Goal: Task Accomplishment & Management: Complete application form

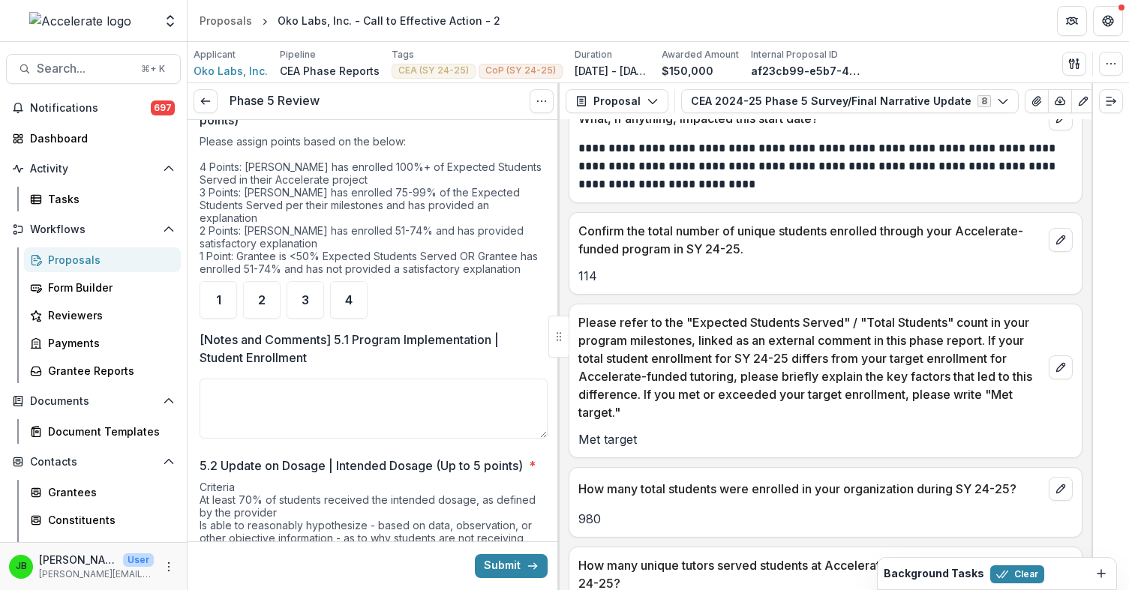
scroll to position [133, 0]
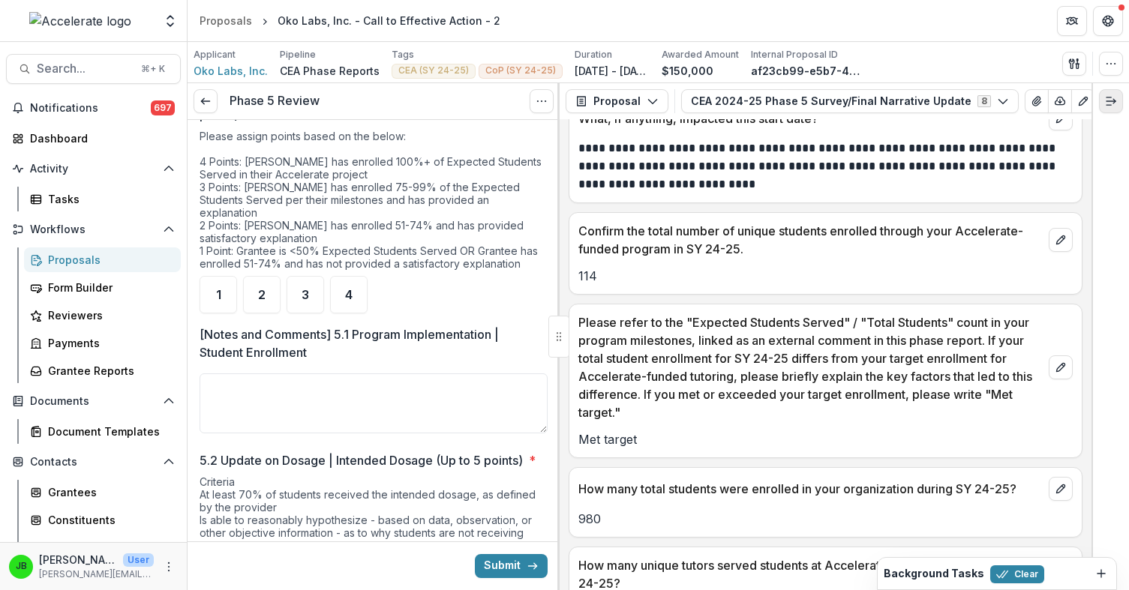
click at [1112, 106] on icon "Expand right" at bounding box center [1111, 101] width 12 height 12
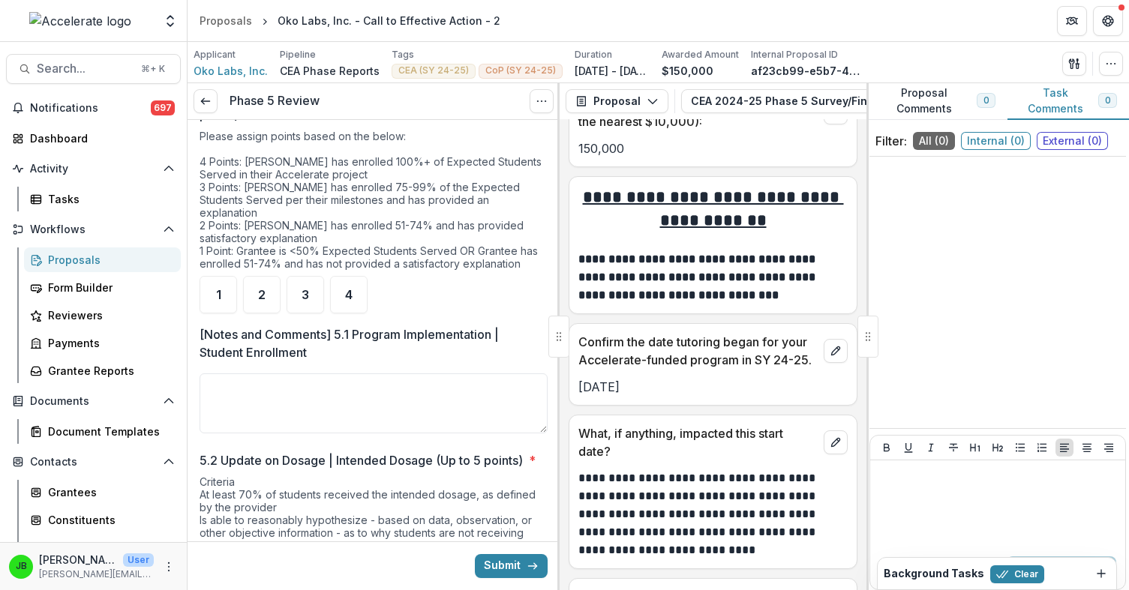
scroll to position [1556, 0]
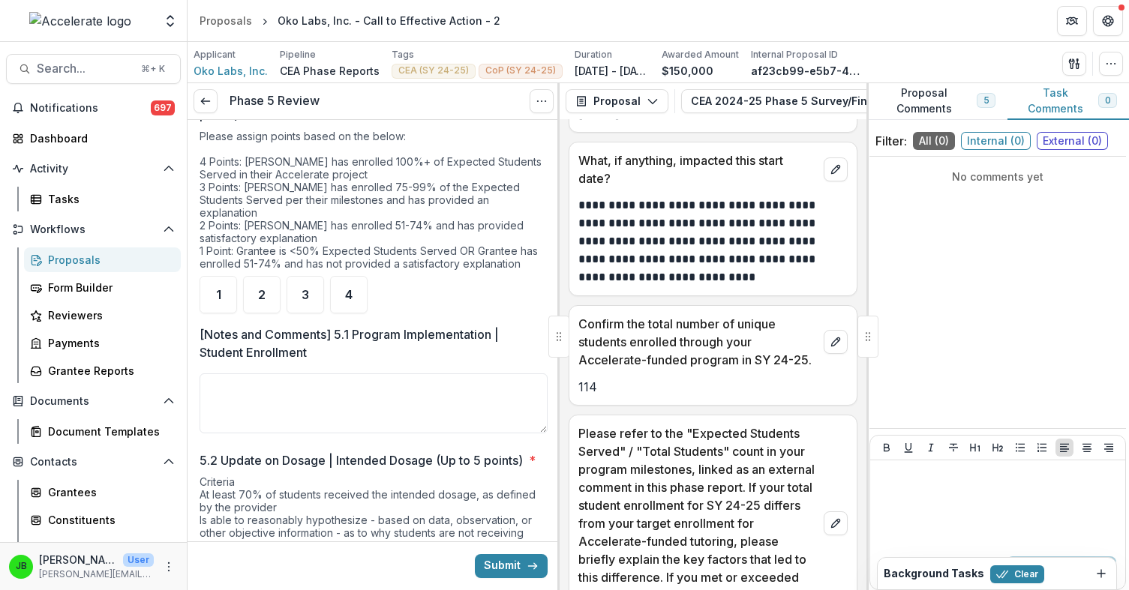
click at [934, 106] on button "Proposal Comments 5" at bounding box center [936, 101] width 141 height 37
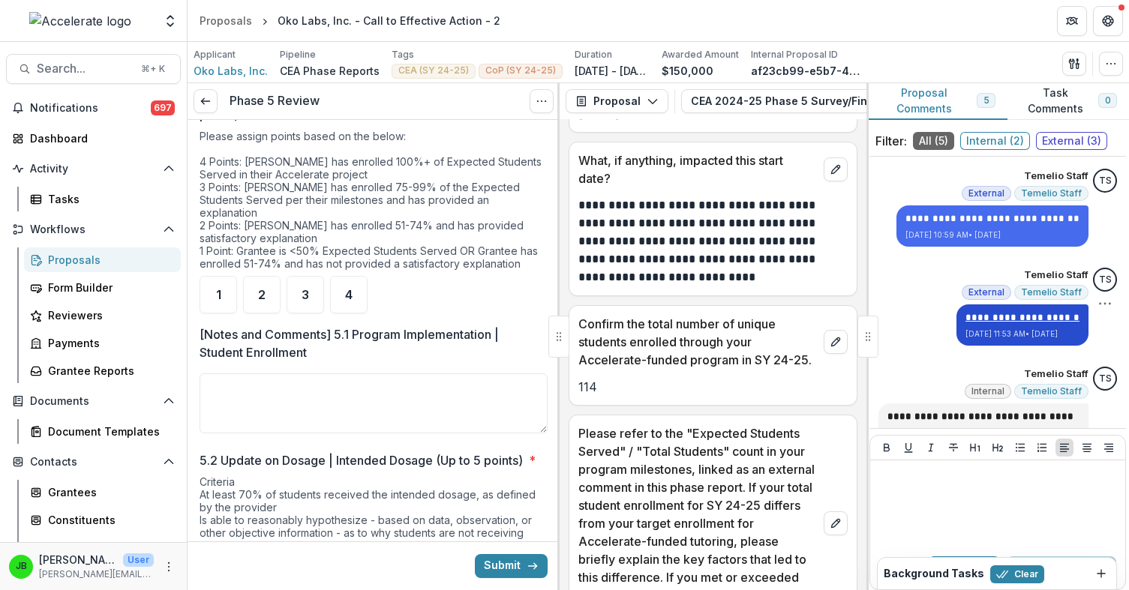
click at [994, 319] on u "**********" at bounding box center [1022, 318] width 114 height 10
click at [451, 400] on textarea "[Notes and Comments] 5.1 Program Implementation | Student Enrollment" at bounding box center [373, 403] width 348 height 60
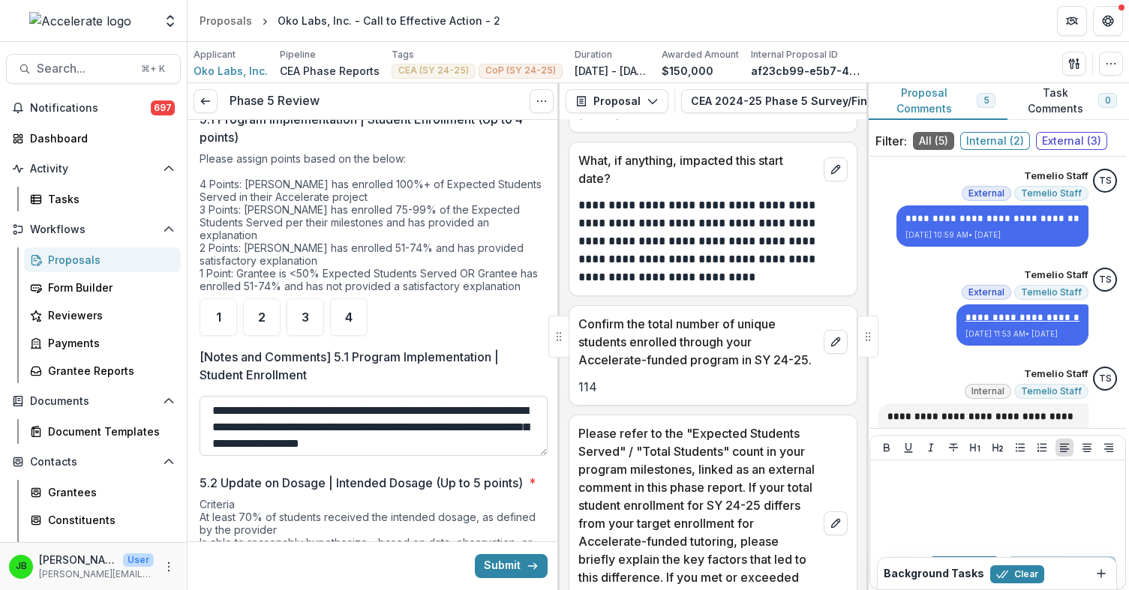
scroll to position [13, 0]
click at [266, 319] on div "2" at bounding box center [261, 316] width 37 height 37
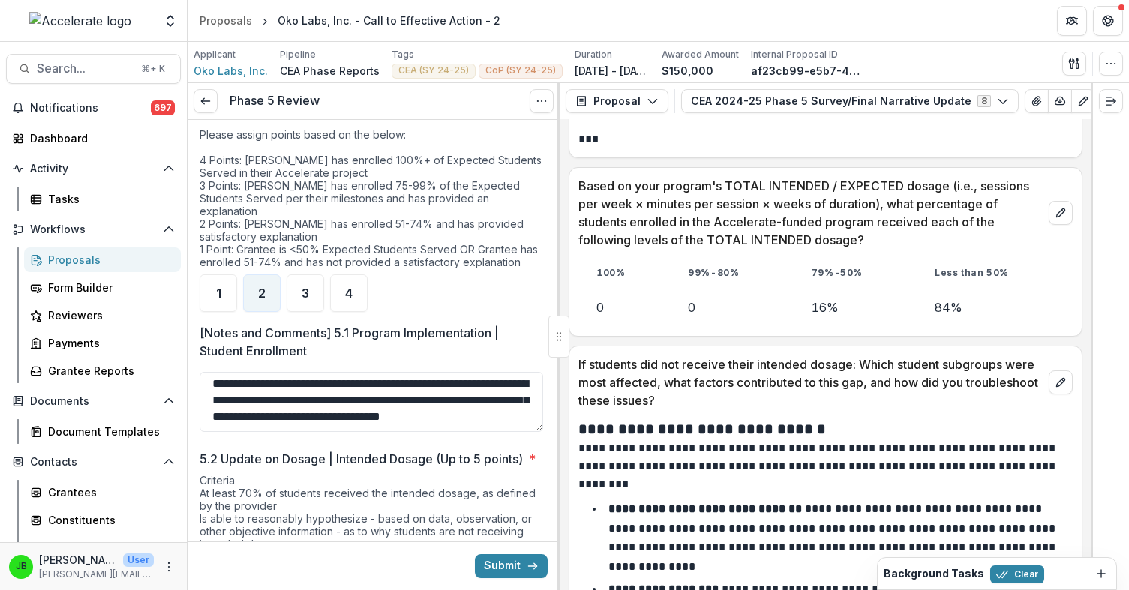
scroll to position [136, 0]
click at [305, 291] on div "3" at bounding box center [304, 292] width 37 height 37
click at [282, 414] on textarea "**********" at bounding box center [370, 401] width 343 height 60
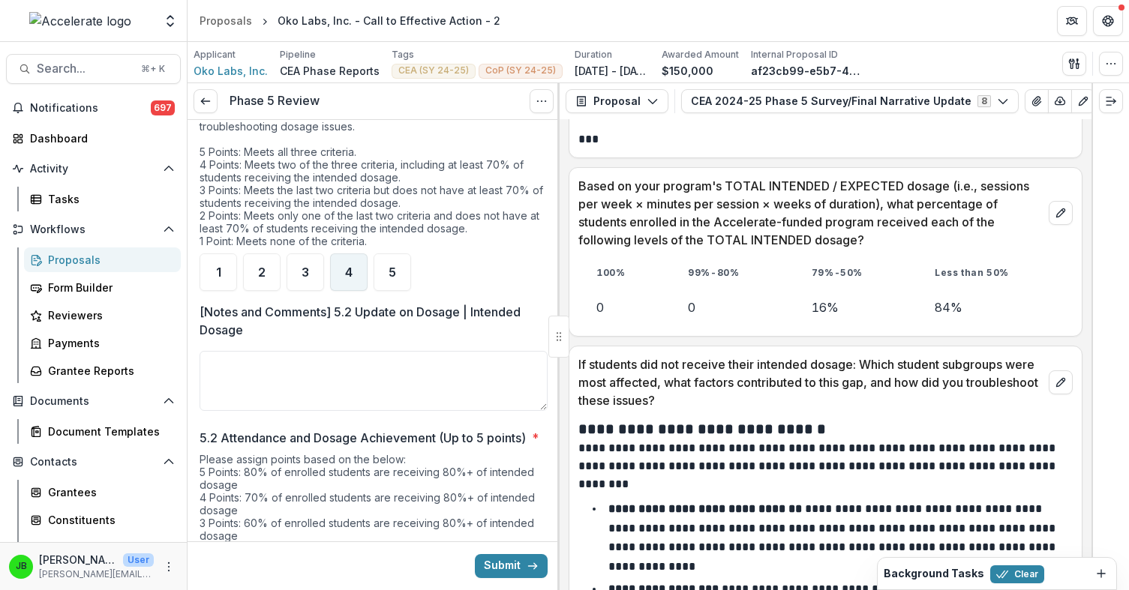
scroll to position [762, 0]
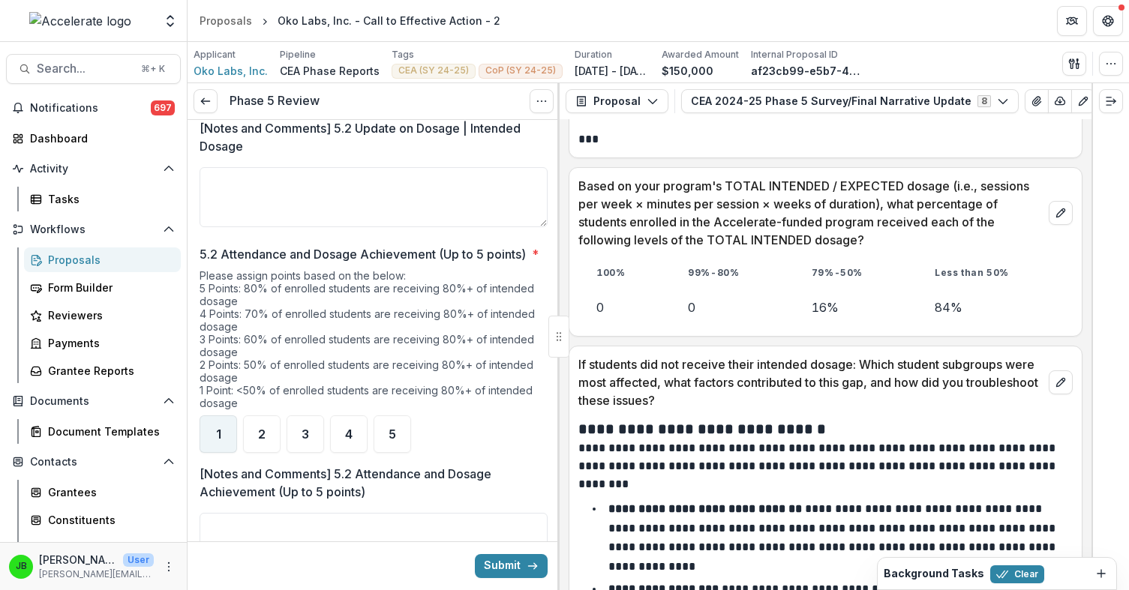
type textarea "**********"
click at [220, 453] on div "1" at bounding box center [217, 433] width 37 height 37
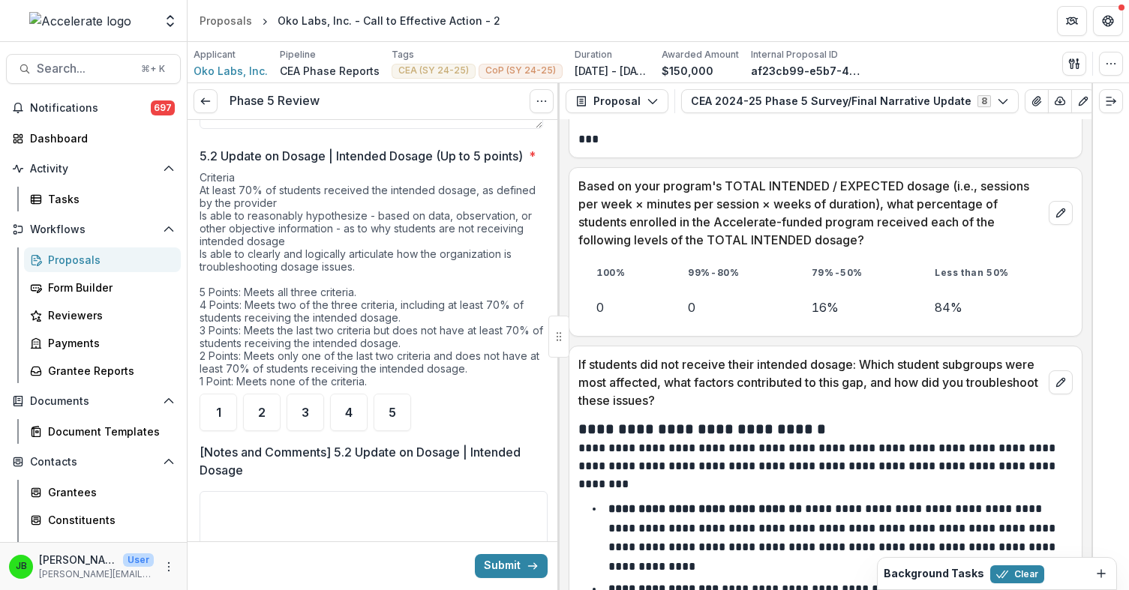
scroll to position [435, 0]
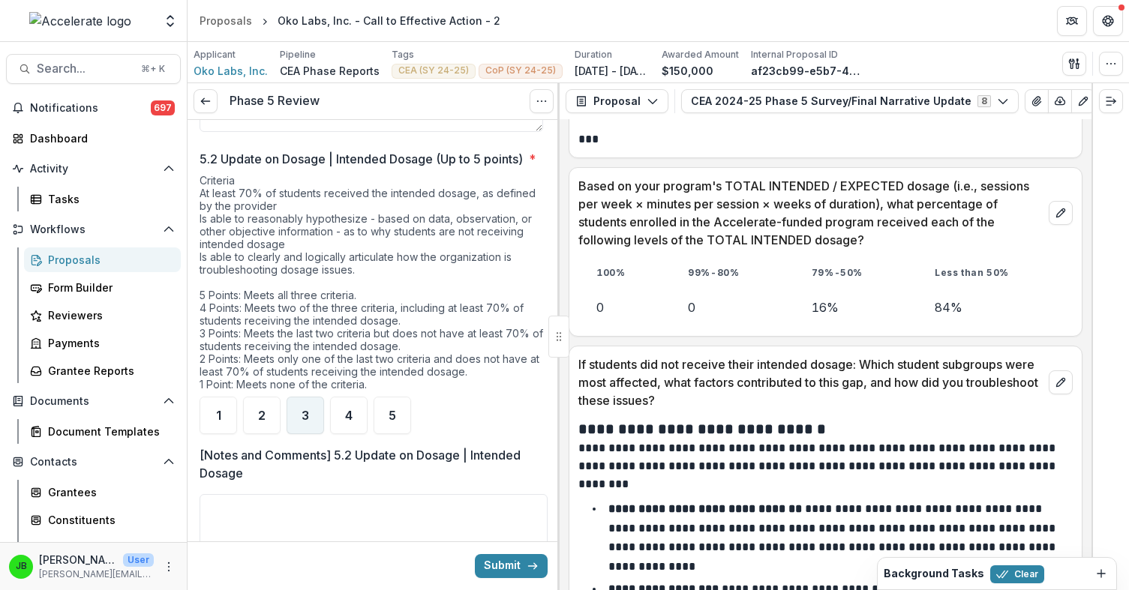
click at [312, 414] on div "3" at bounding box center [304, 415] width 37 height 37
click at [453, 512] on textarea "[Notes and Comments] 5.2 Update on Dosage | Intended Dosage" at bounding box center [373, 524] width 348 height 60
type textarea "*"
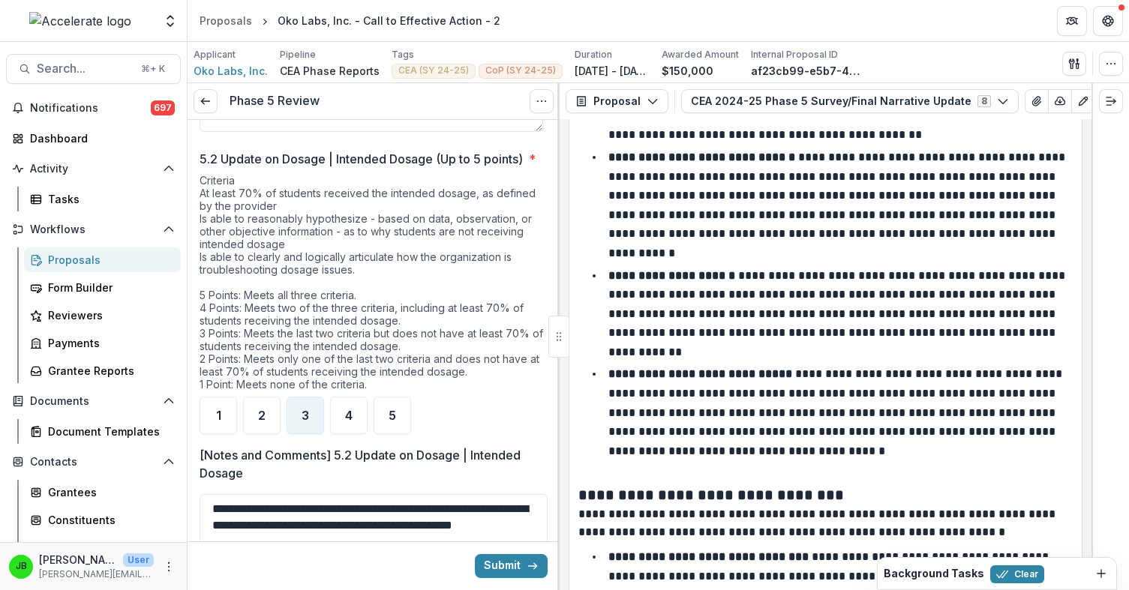
scroll to position [3348, 0]
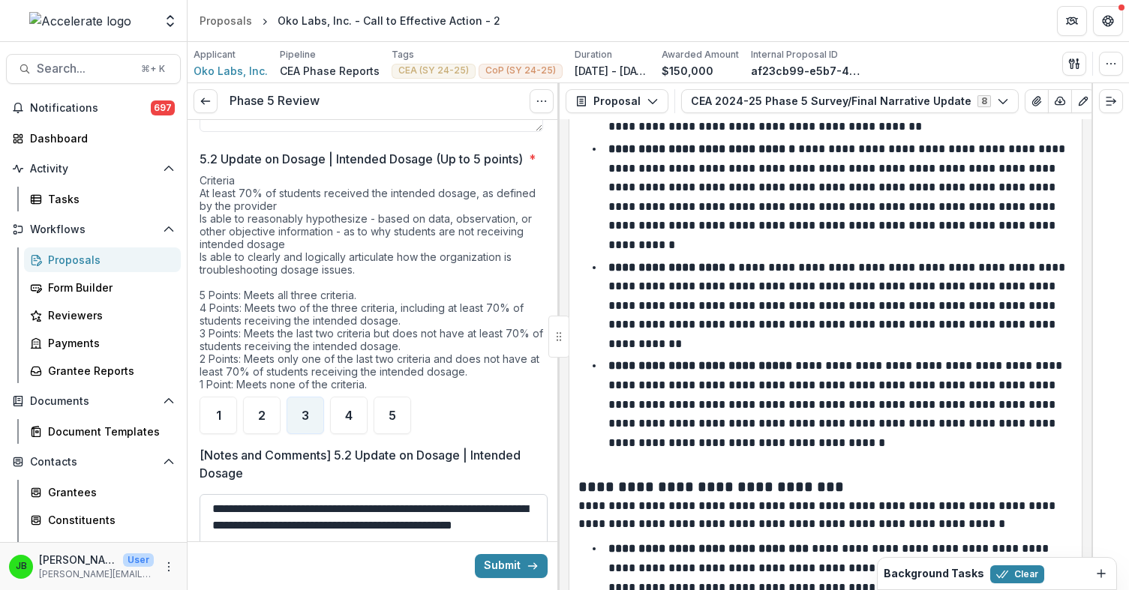
click at [307, 547] on textarea "**********" at bounding box center [373, 524] width 348 height 60
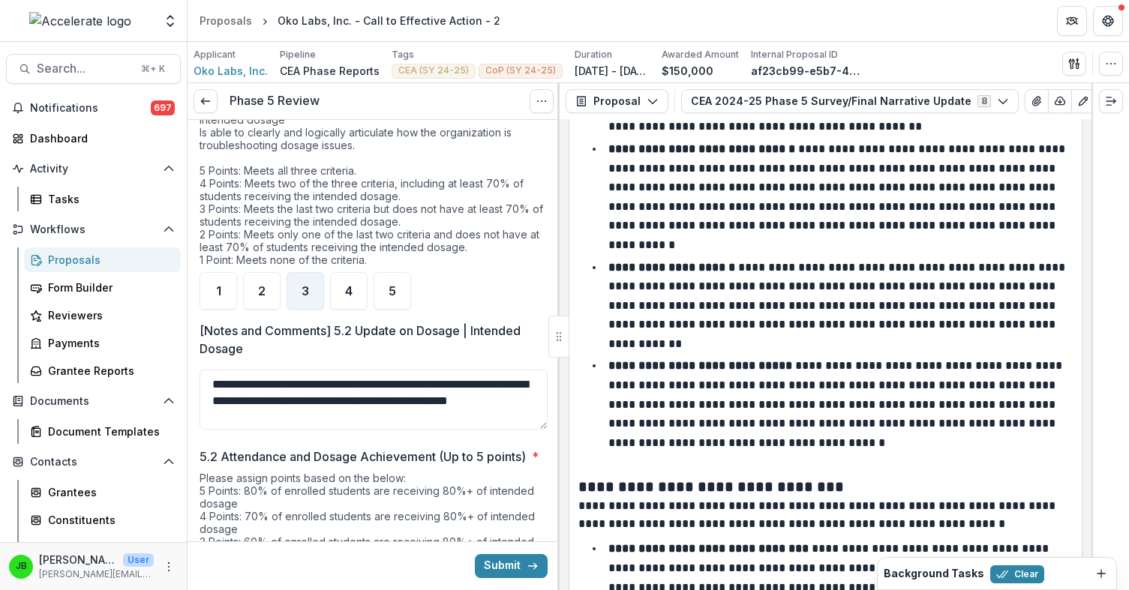
scroll to position [566, 0]
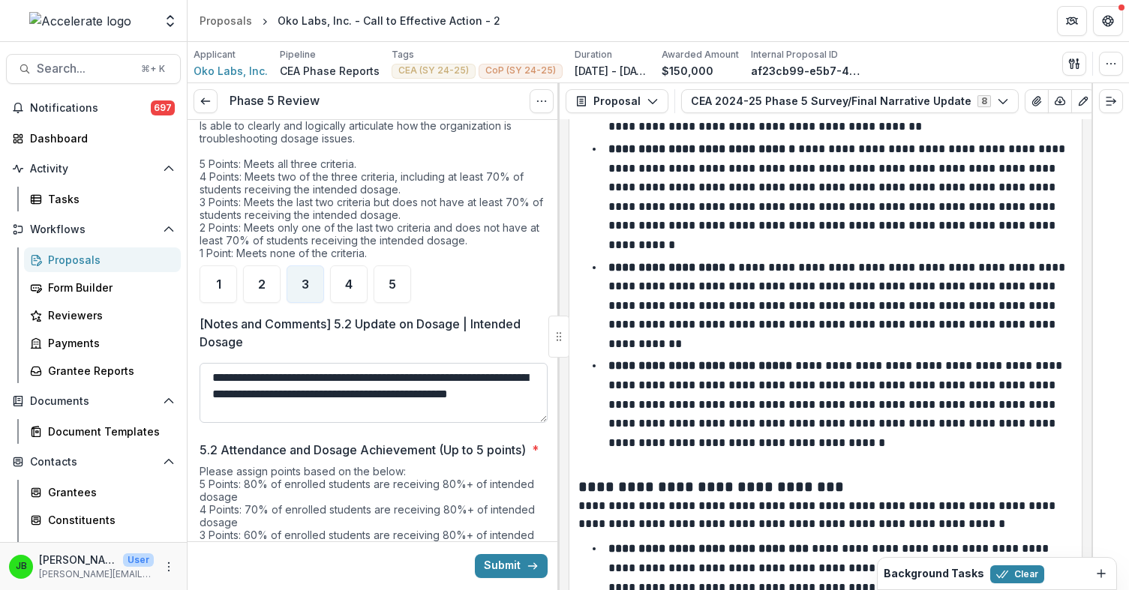
click at [434, 412] on textarea "**********" at bounding box center [373, 393] width 348 height 60
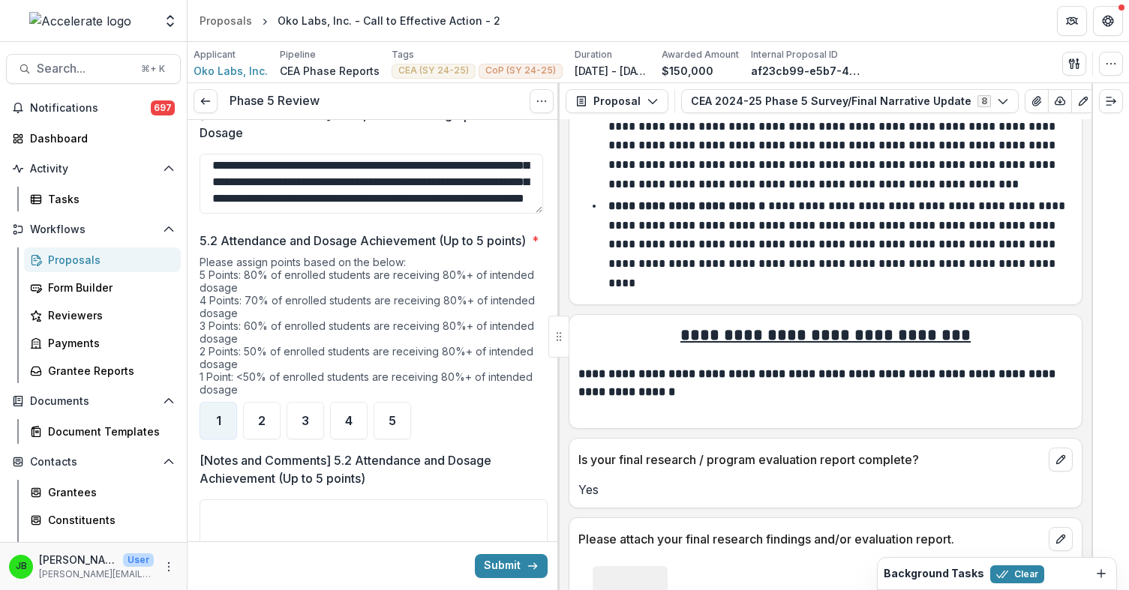
scroll to position [3953, 0]
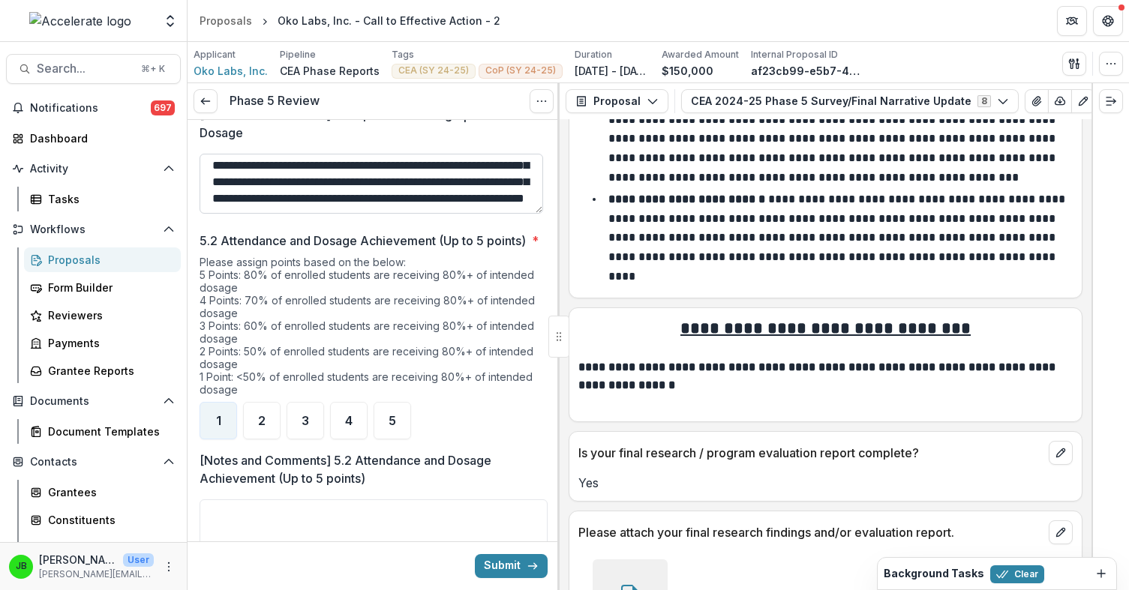
click at [488, 212] on textarea "**********" at bounding box center [370, 184] width 343 height 60
click at [347, 202] on textarea "**********" at bounding box center [370, 184] width 343 height 60
click at [469, 211] on textarea "**********" at bounding box center [370, 184] width 343 height 60
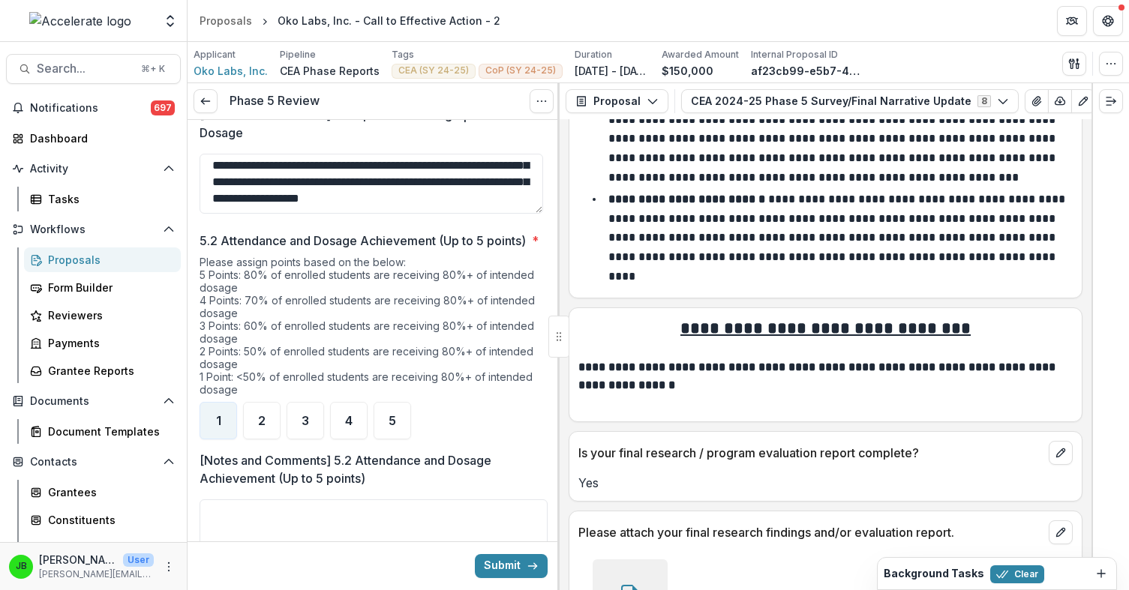
scroll to position [856, 0]
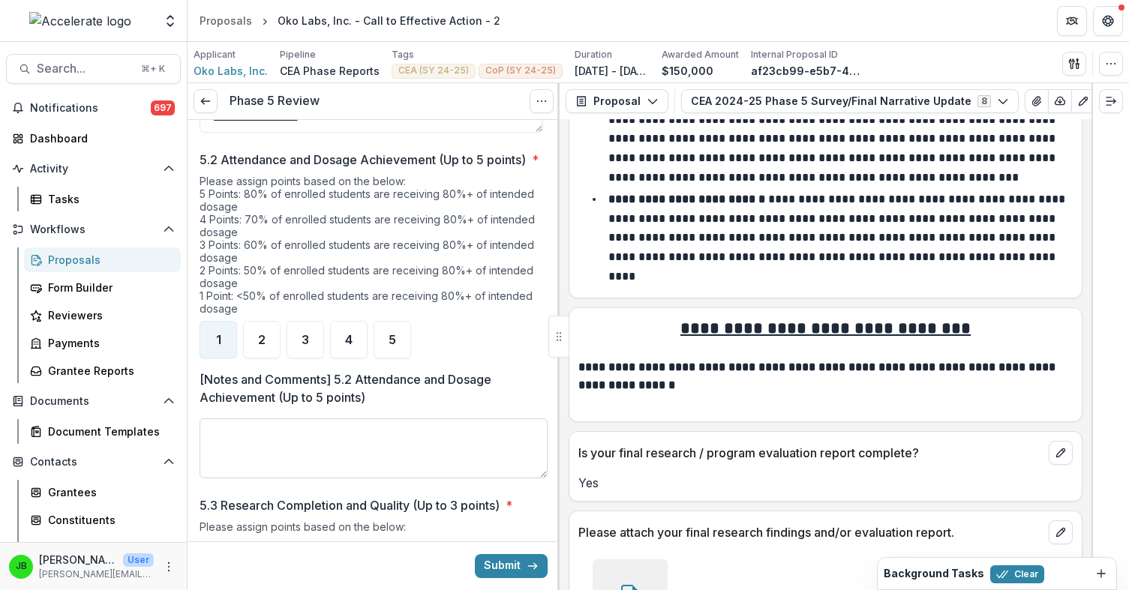
type textarea "**********"
click at [339, 457] on textarea "[Notes and Comments] 5.2 Attendance and Dosage Achievement (Up to 5 points)" at bounding box center [373, 448] width 348 height 60
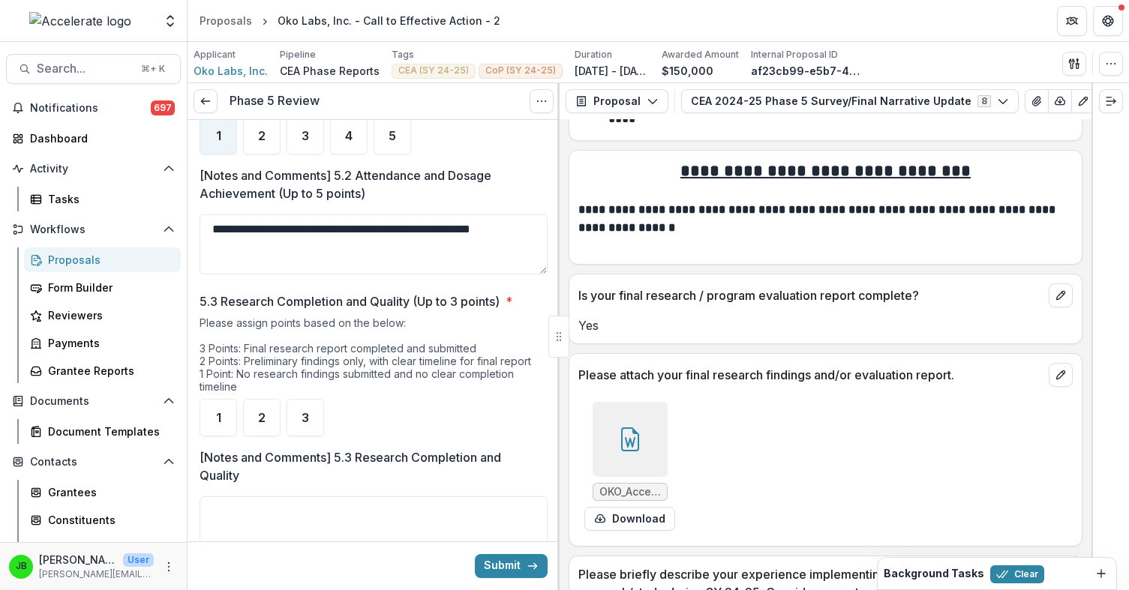
scroll to position [4112, 0]
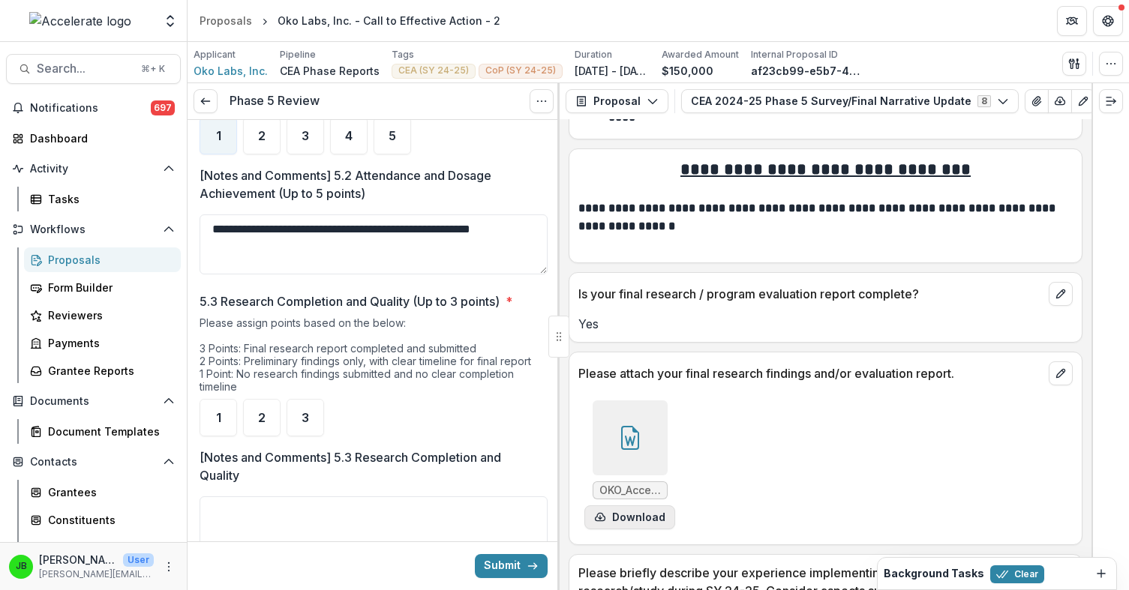
type textarea "**********"
click at [611, 505] on button "Download" at bounding box center [629, 517] width 91 height 24
click at [325, 436] on ul "1 2 3" at bounding box center [373, 417] width 348 height 37
click at [311, 436] on div "3" at bounding box center [304, 417] width 37 height 37
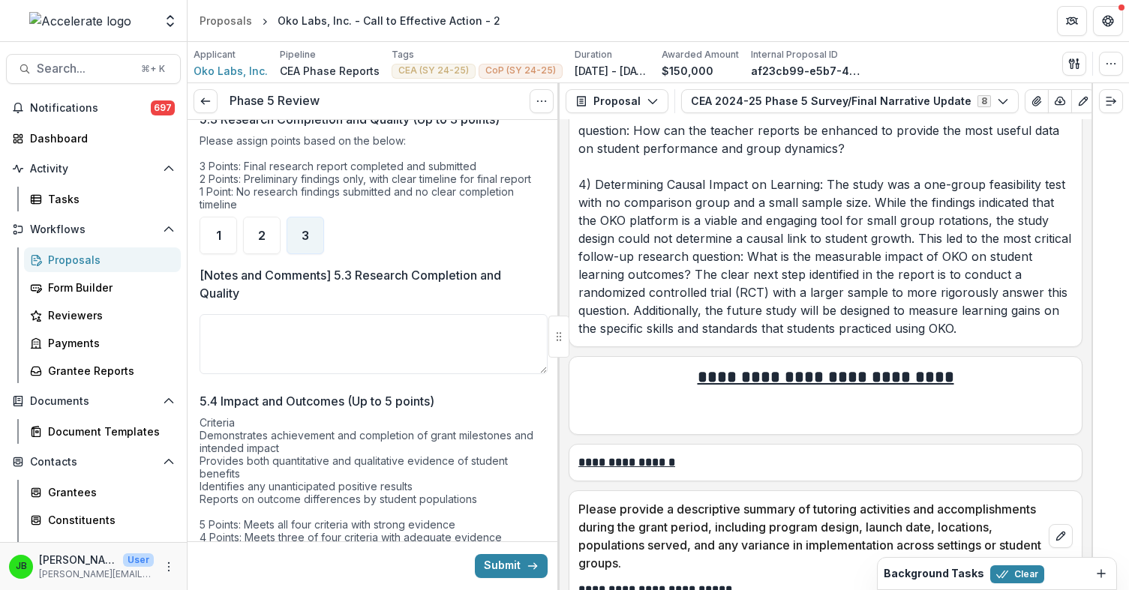
scroll to position [5718, 0]
click at [444, 346] on textarea "[Notes and Comments] 5.3 Research Completion and Quality" at bounding box center [373, 344] width 348 height 60
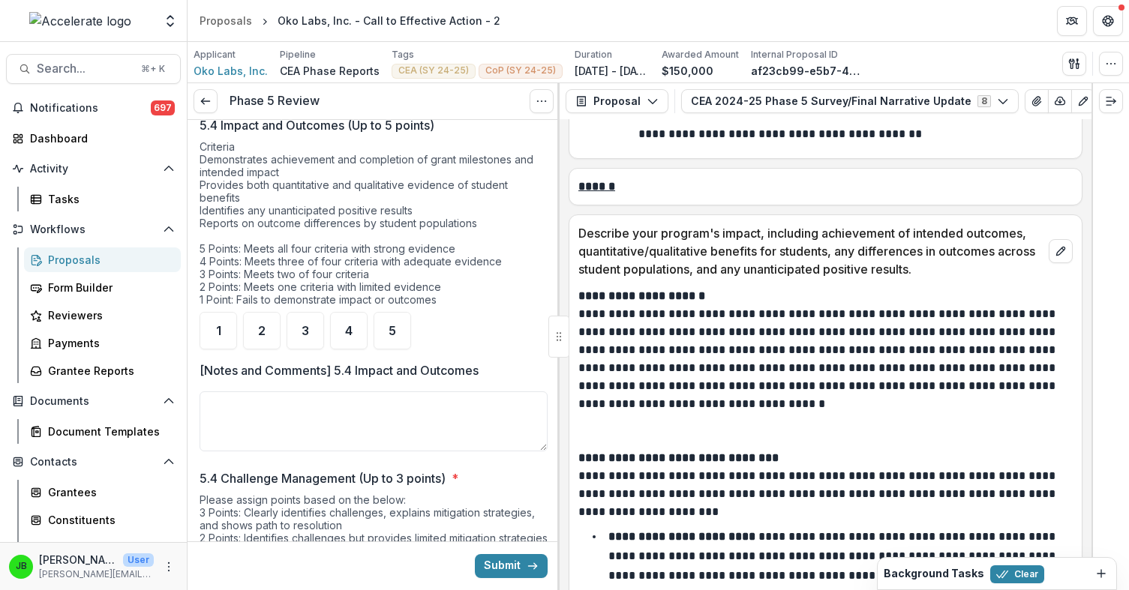
scroll to position [1524, 0]
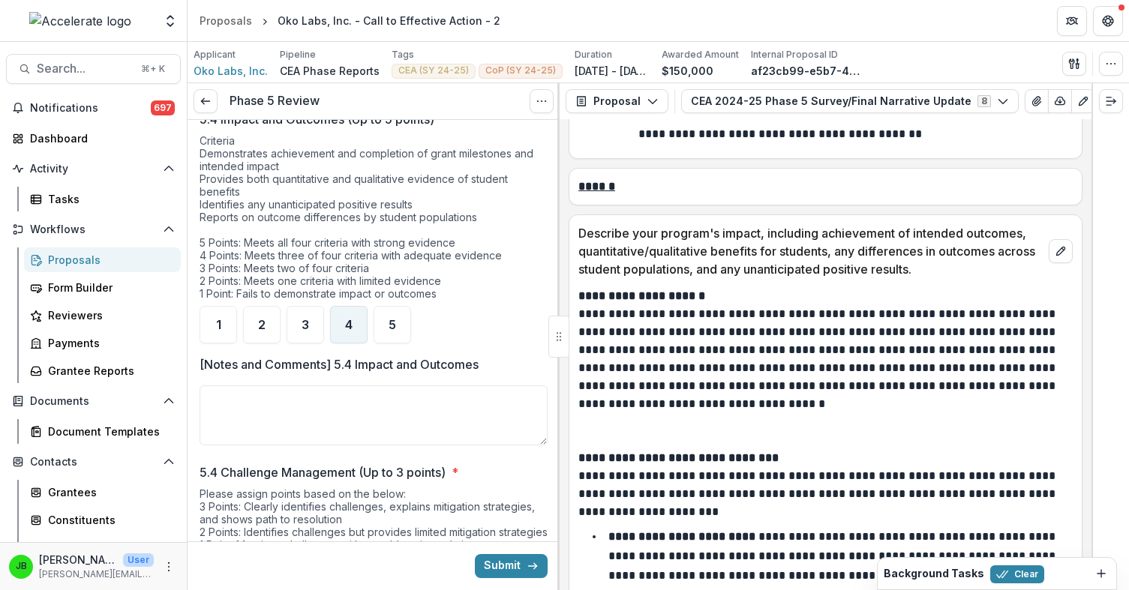
click at [346, 331] on span "4" at bounding box center [348, 325] width 7 height 12
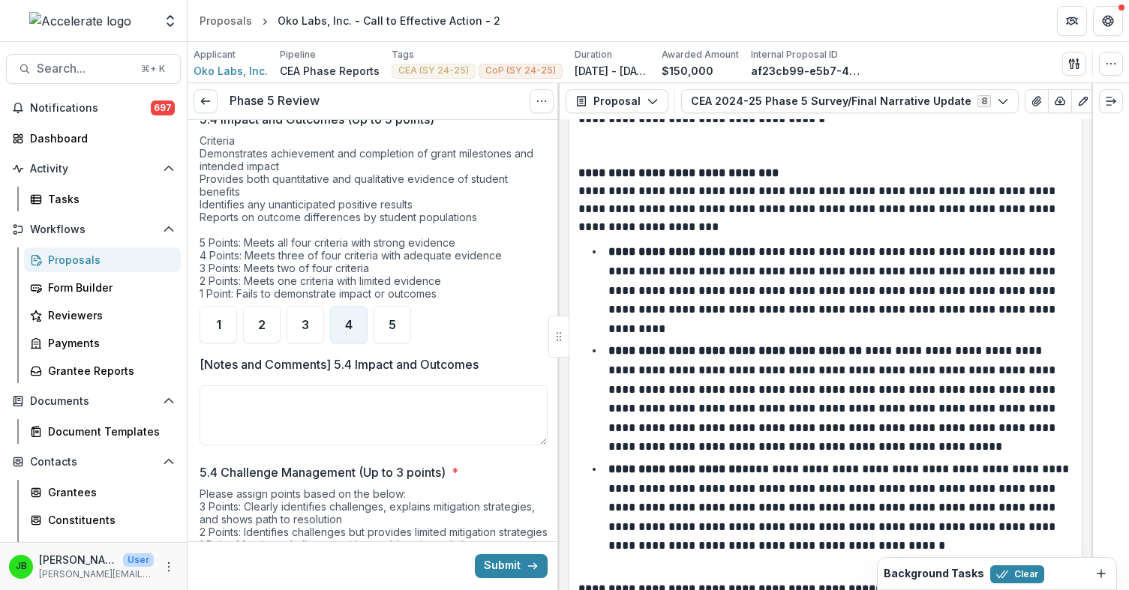
scroll to position [7251, 0]
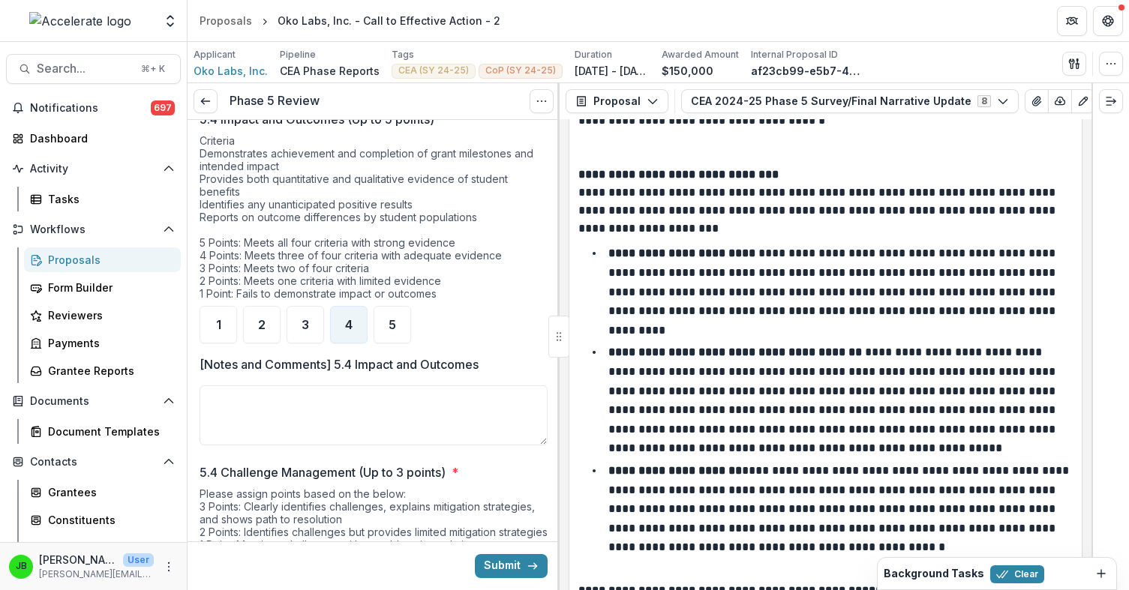
type textarea "**********"
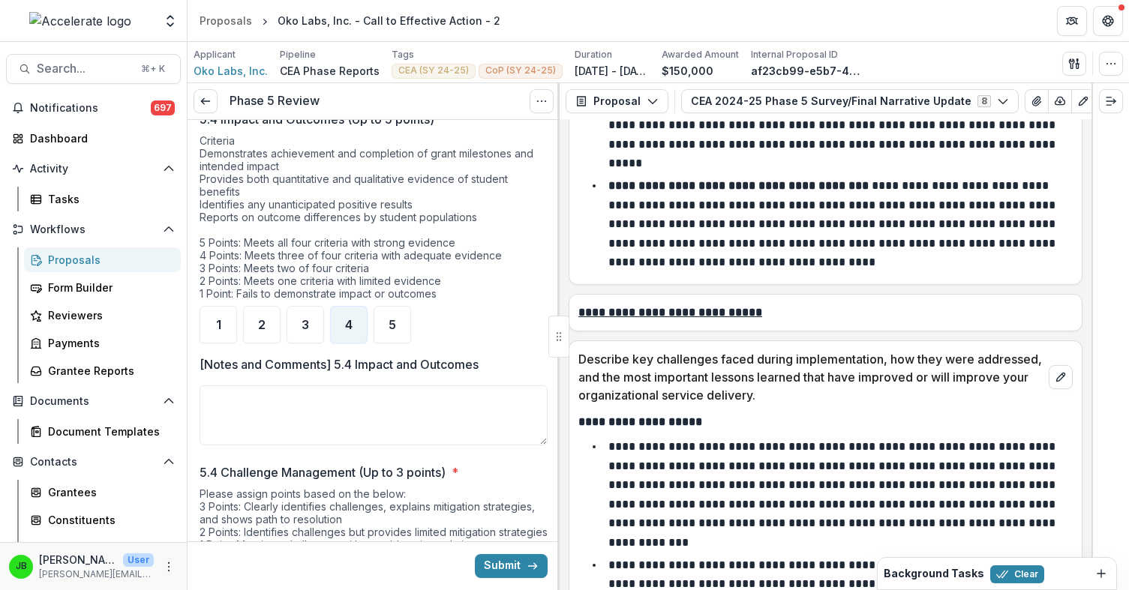
scroll to position [7963, 0]
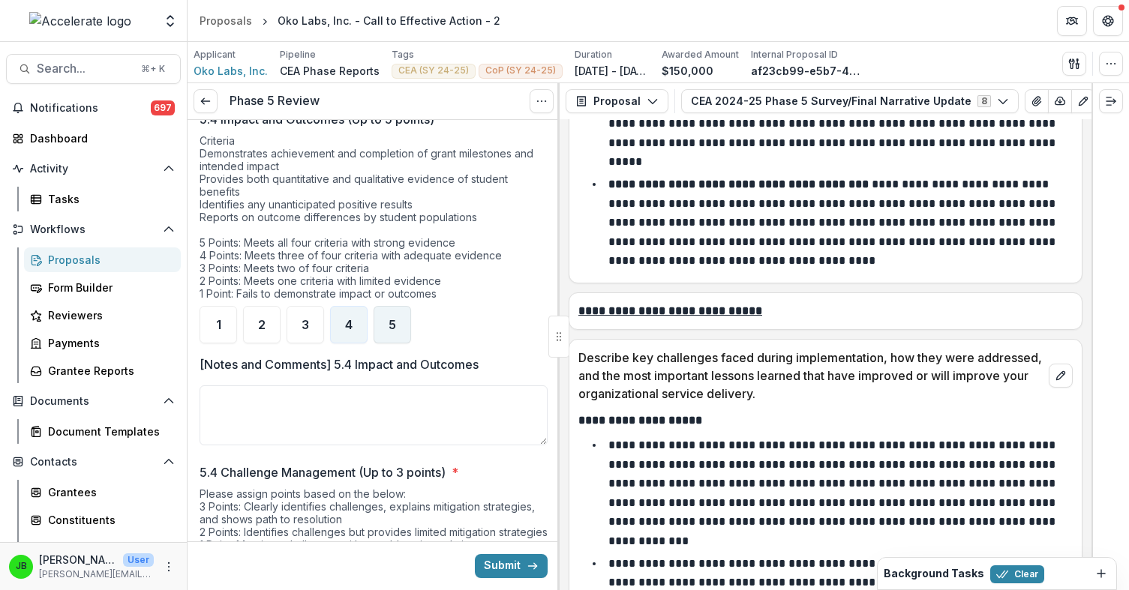
click at [388, 331] on span "5" at bounding box center [391, 325] width 7 height 12
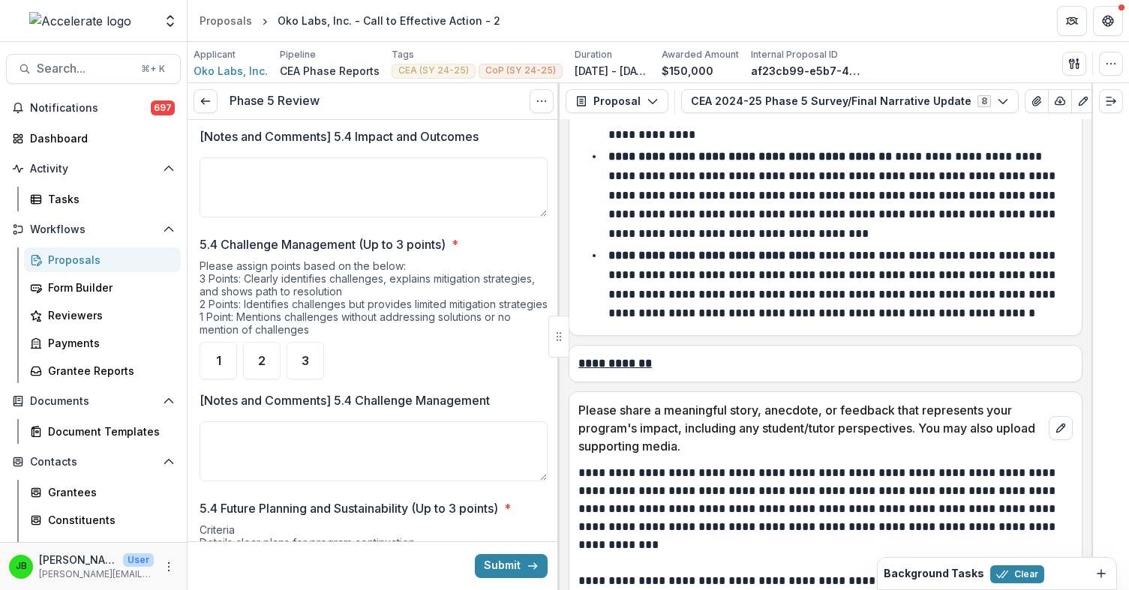
scroll to position [1753, 0]
click at [313, 379] on div "3" at bounding box center [304, 359] width 37 height 37
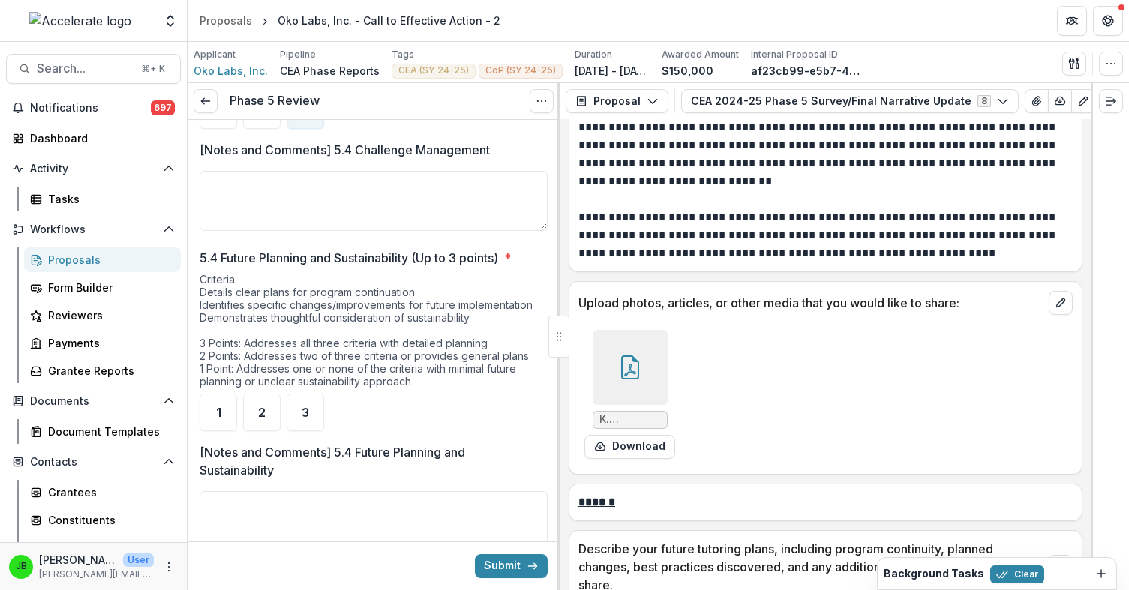
scroll to position [9630, 0]
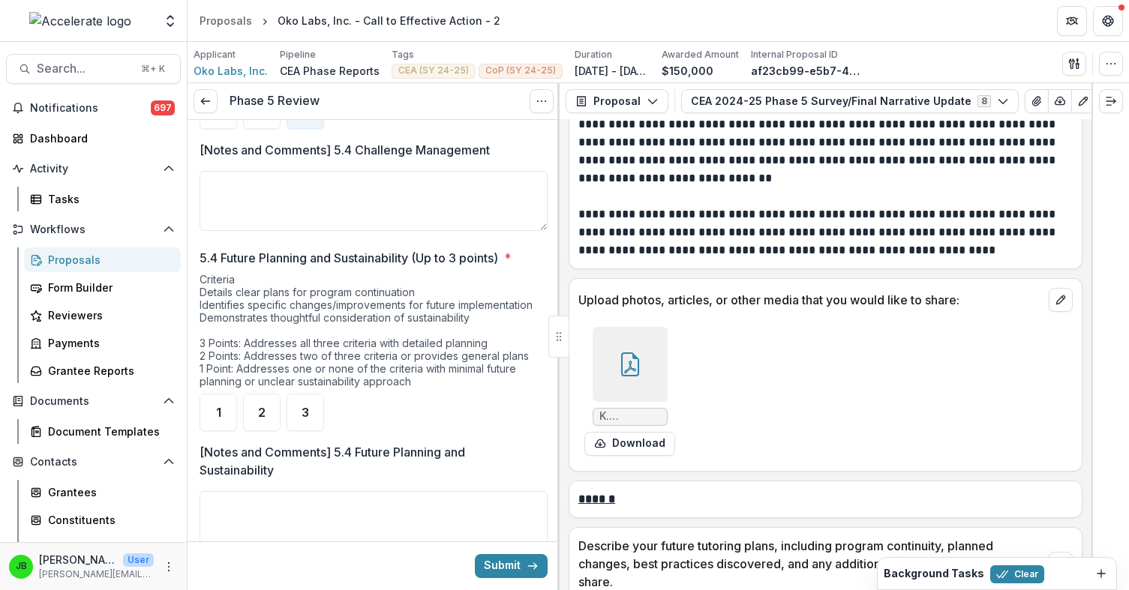
click at [655, 327] on div at bounding box center [629, 364] width 75 height 75
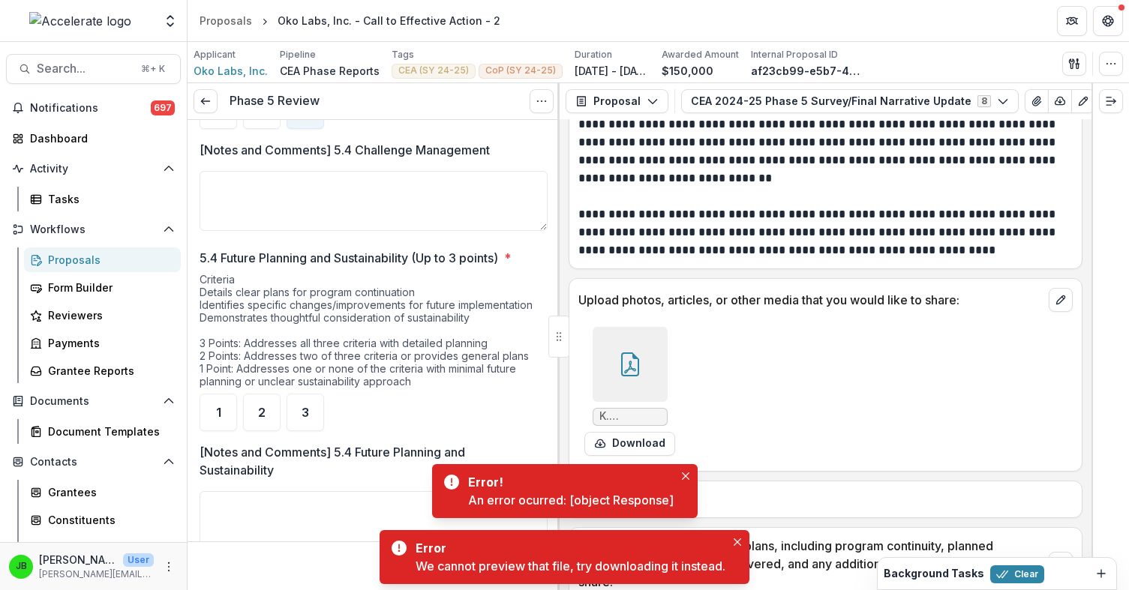
click at [631, 410] on span "K. Nesbitt_EDU-510_Capstone_Student Template_AY 24-25_V2 (2).pdf" at bounding box center [629, 416] width 61 height 13
click at [644, 327] on div at bounding box center [629, 364] width 75 height 75
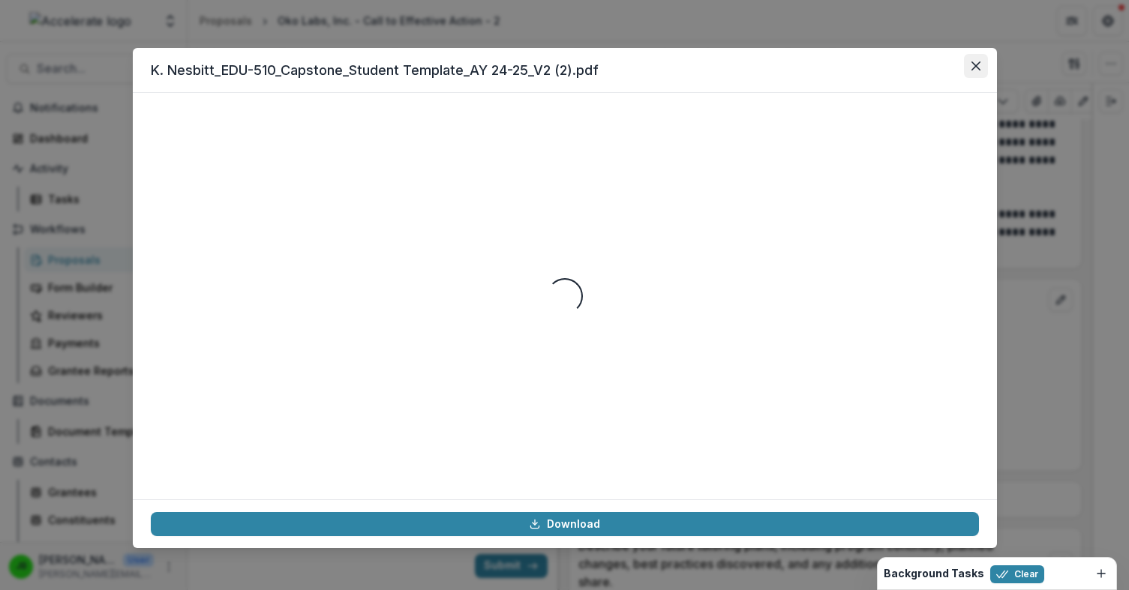
click at [985, 65] on button "Close" at bounding box center [976, 66] width 24 height 24
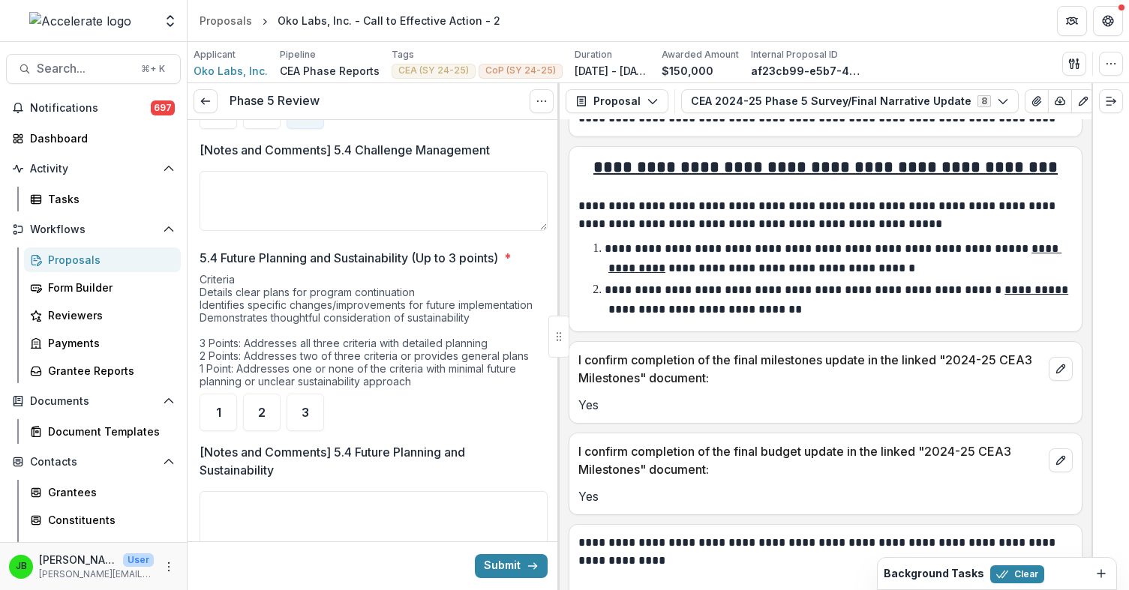
scroll to position [11417, 0]
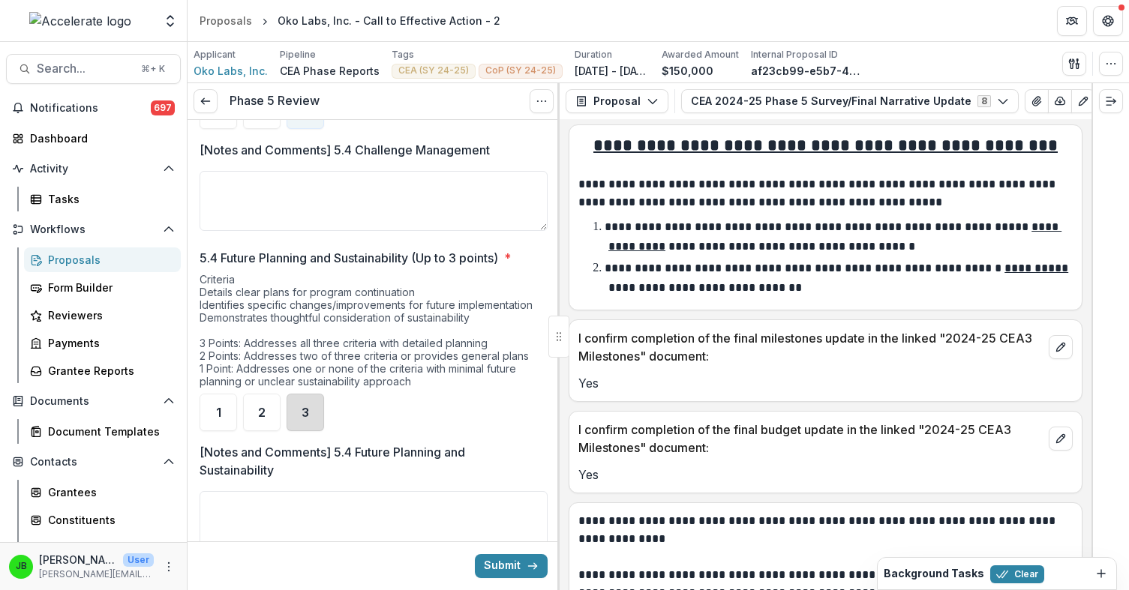
click at [291, 431] on div "3" at bounding box center [304, 412] width 37 height 37
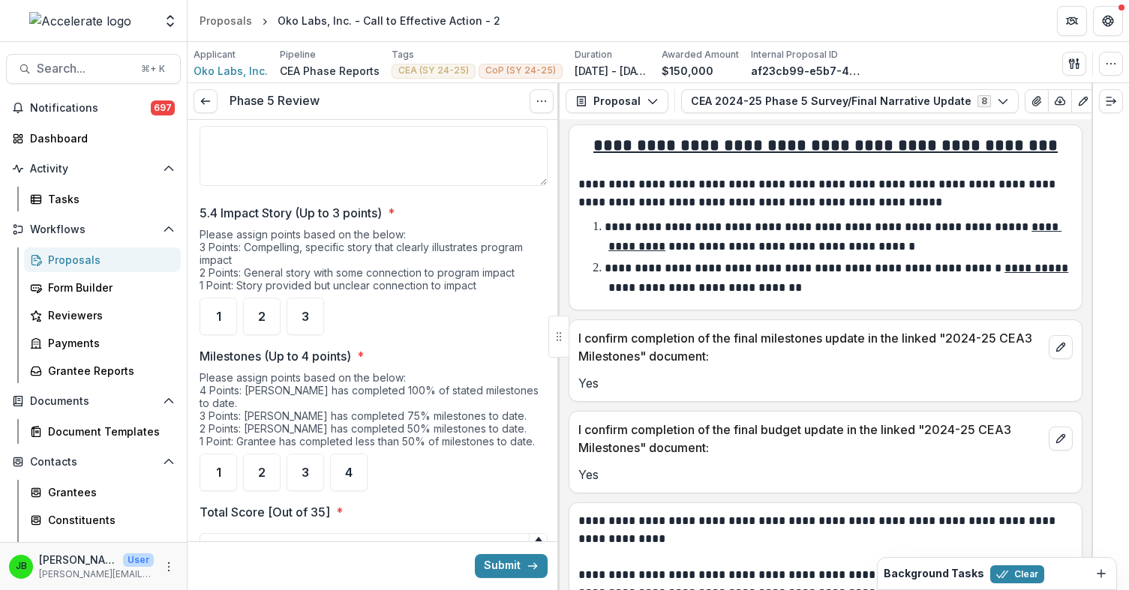
scroll to position [2370, 0]
click at [345, 484] on div "4" at bounding box center [348, 470] width 37 height 37
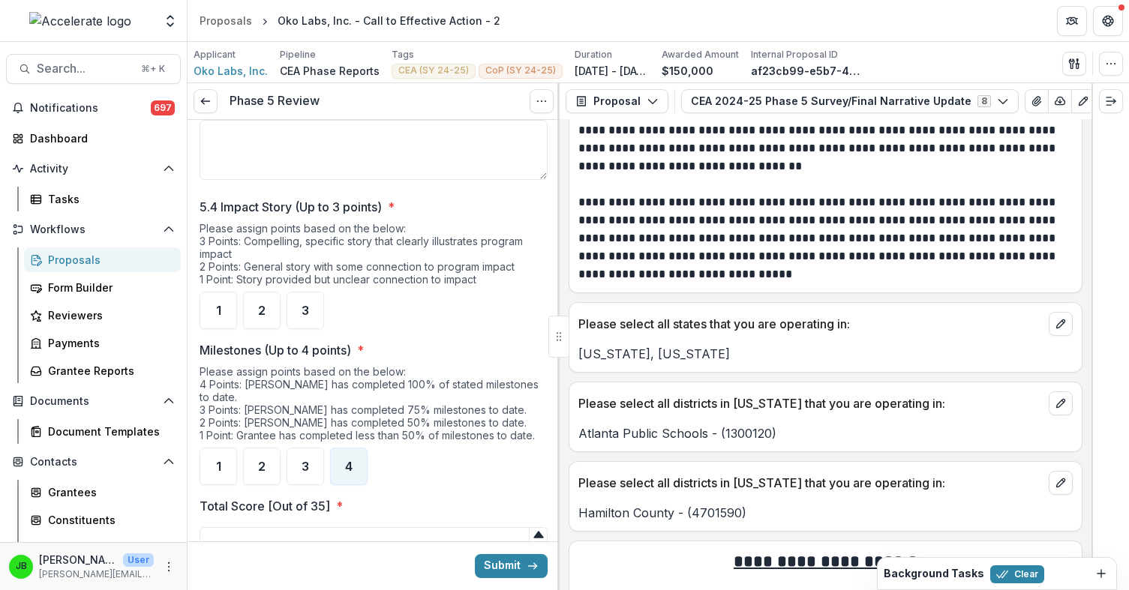
scroll to position [2376, 0]
click at [307, 328] on div "3" at bounding box center [304, 308] width 37 height 37
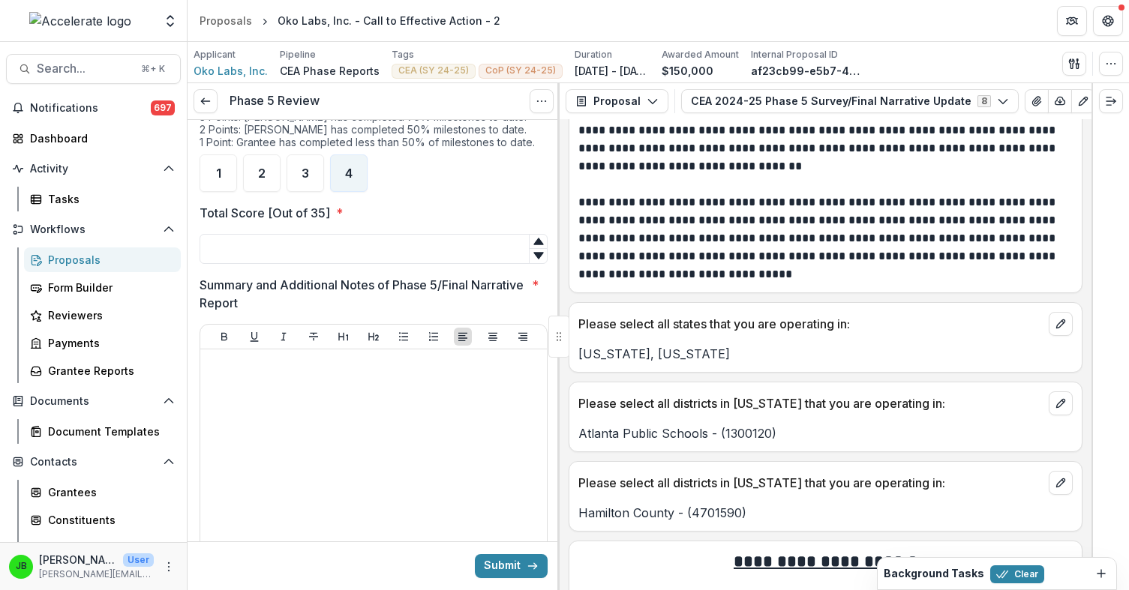
scroll to position [2789, 0]
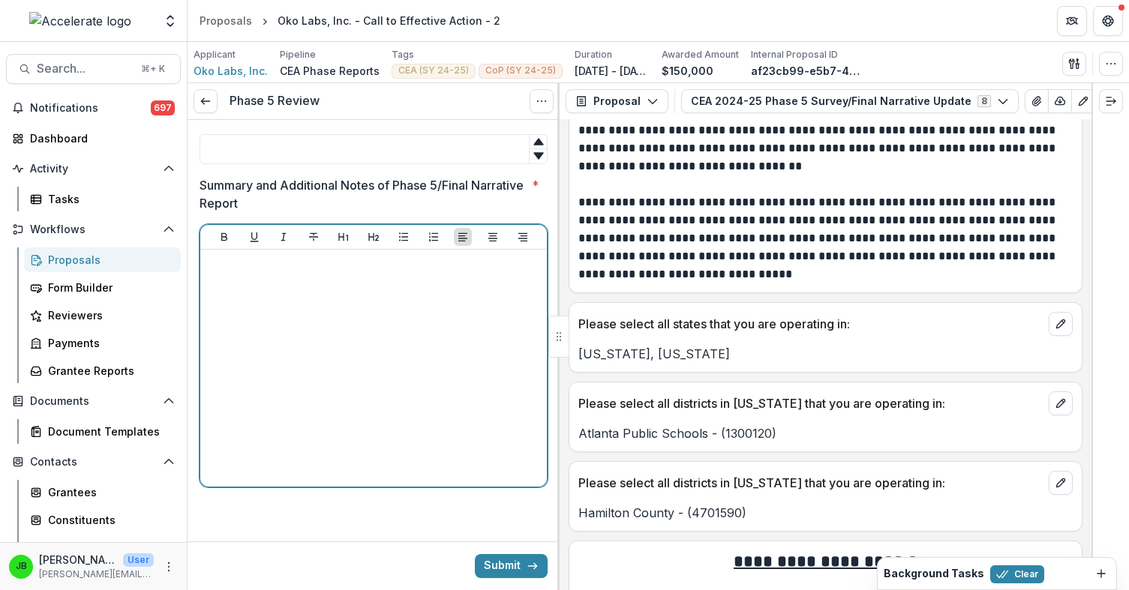
click at [308, 358] on div at bounding box center [373, 368] width 334 height 225
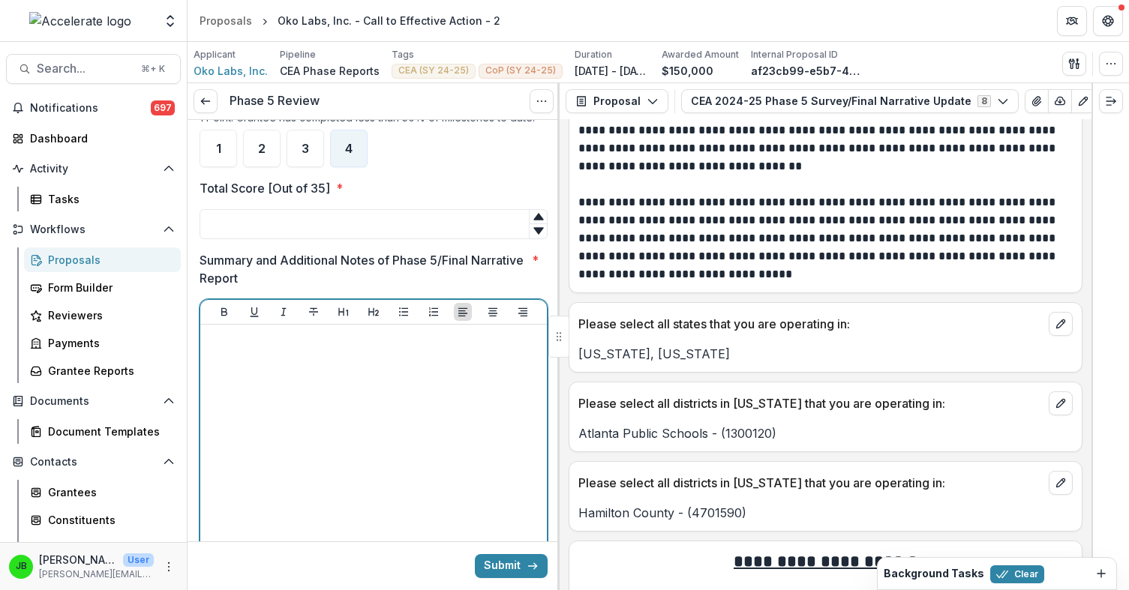
scroll to position [2702, 0]
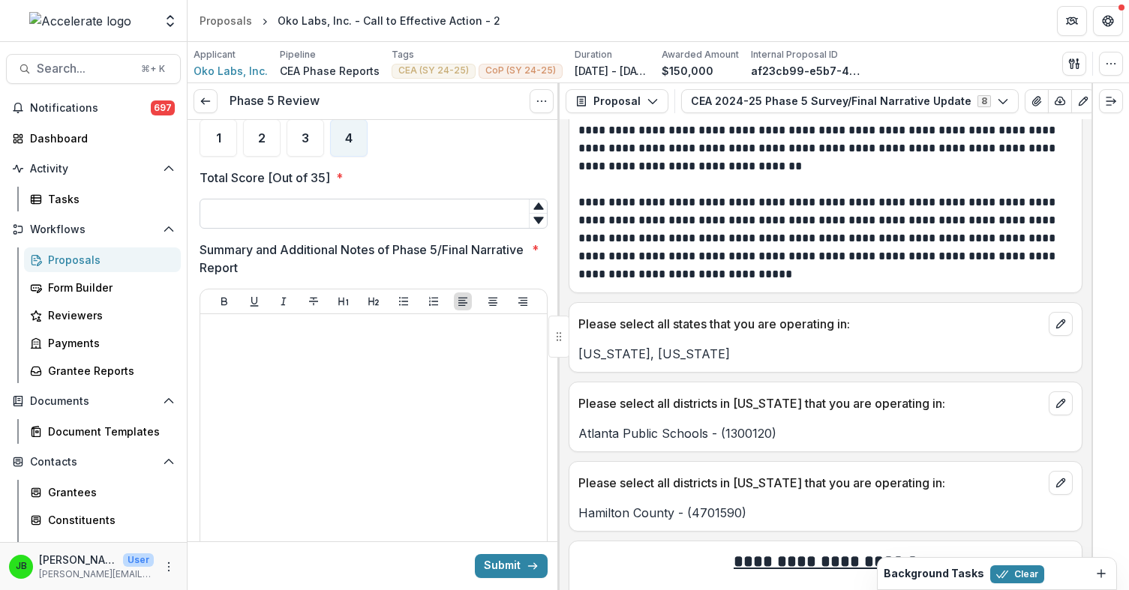
click at [342, 229] on input "Total Score [Out of 35] *" at bounding box center [373, 214] width 348 height 30
type input "**"
click at [327, 403] on div at bounding box center [373, 431] width 336 height 225
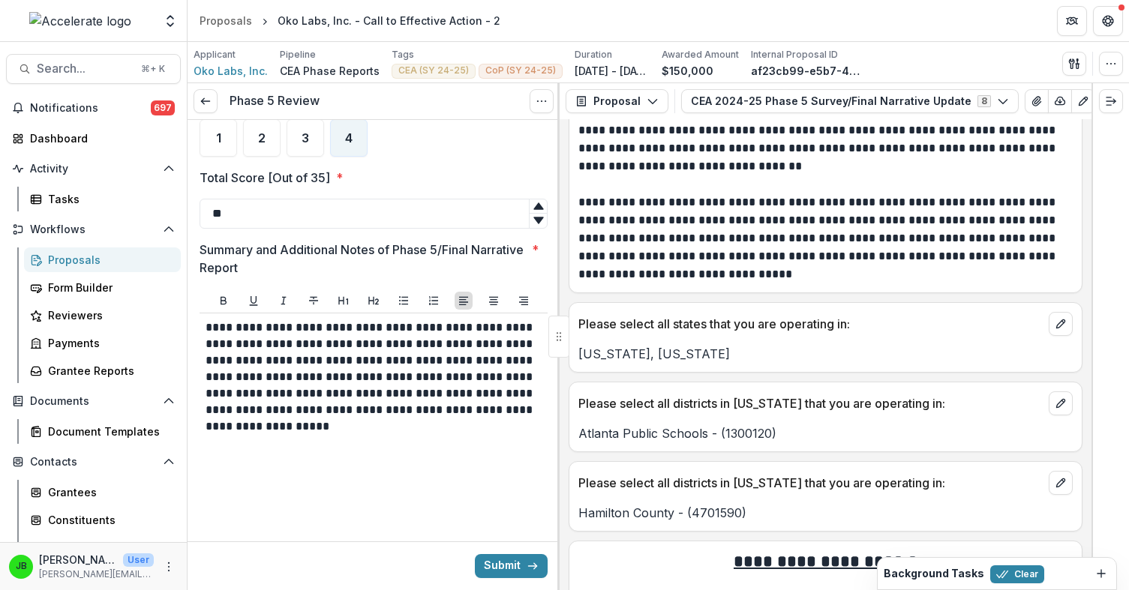
click at [412, 421] on p "**********" at bounding box center [370, 376] width 330 height 115
click at [498, 435] on p "**********" at bounding box center [370, 376] width 330 height 115
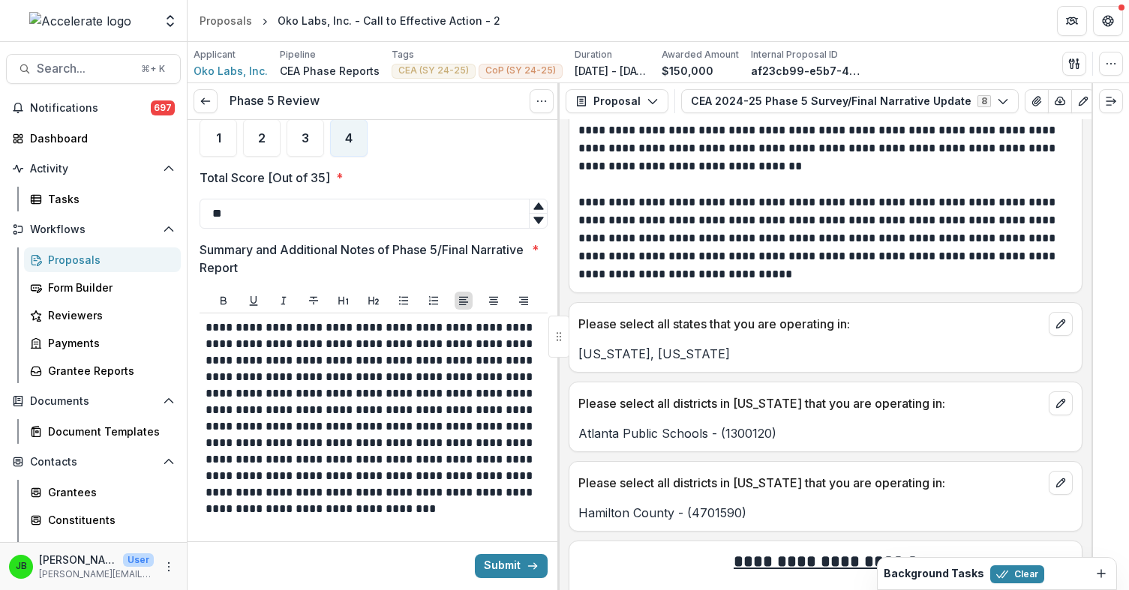
scroll to position [2805, 0]
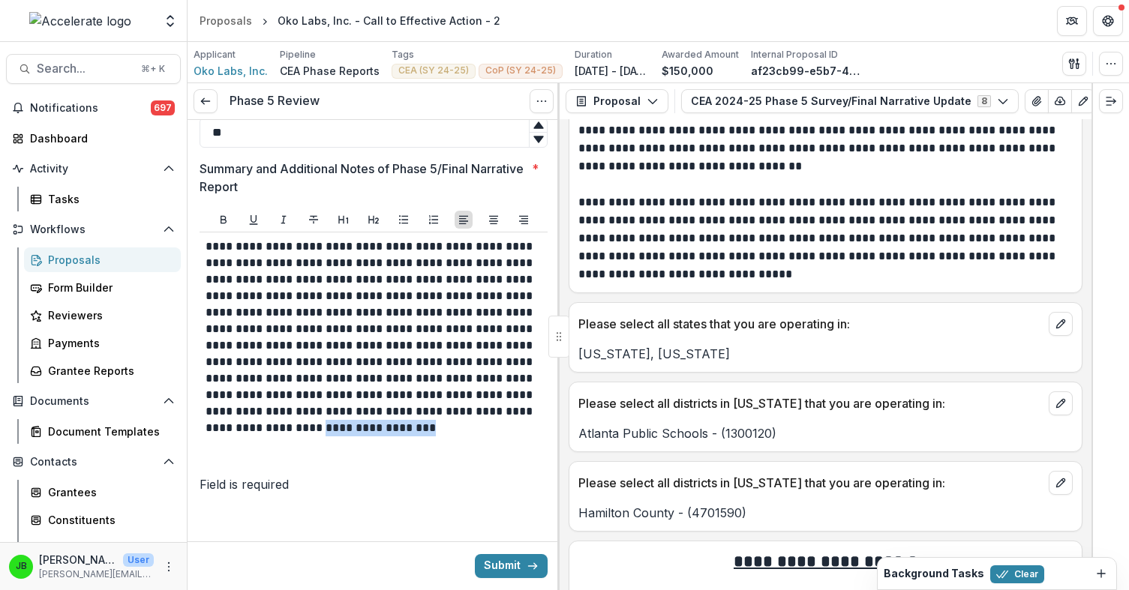
drag, startPoint x: 434, startPoint y: 435, endPoint x: 317, endPoint y: 432, distance: 117.0
click at [317, 432] on p "**********" at bounding box center [370, 337] width 330 height 198
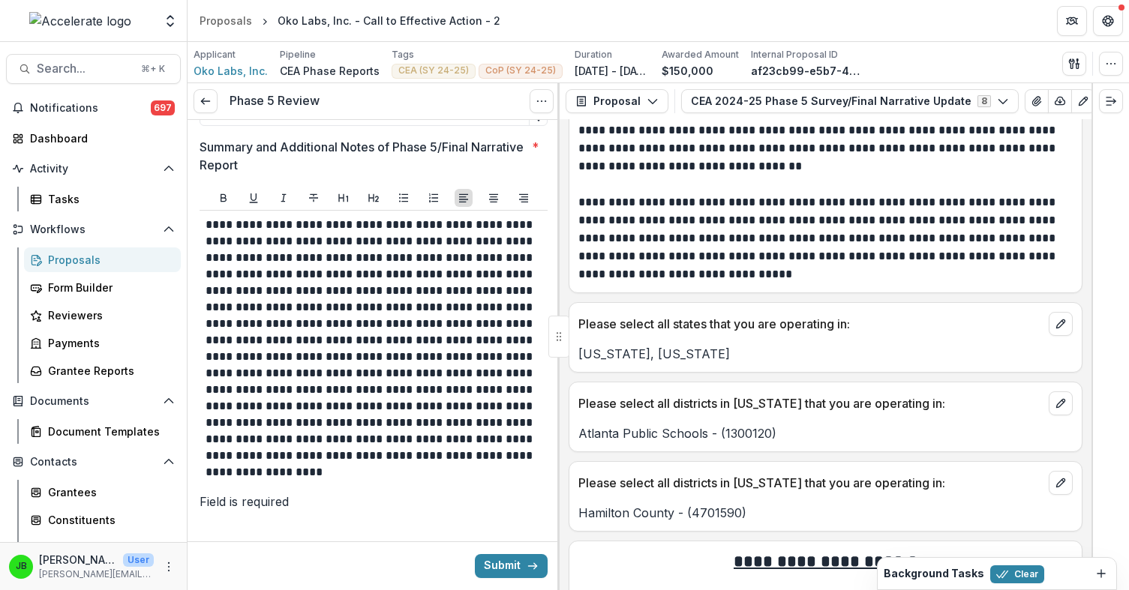
click at [246, 481] on p "**********" at bounding box center [370, 349] width 330 height 264
click at [442, 481] on p "**********" at bounding box center [370, 349] width 330 height 264
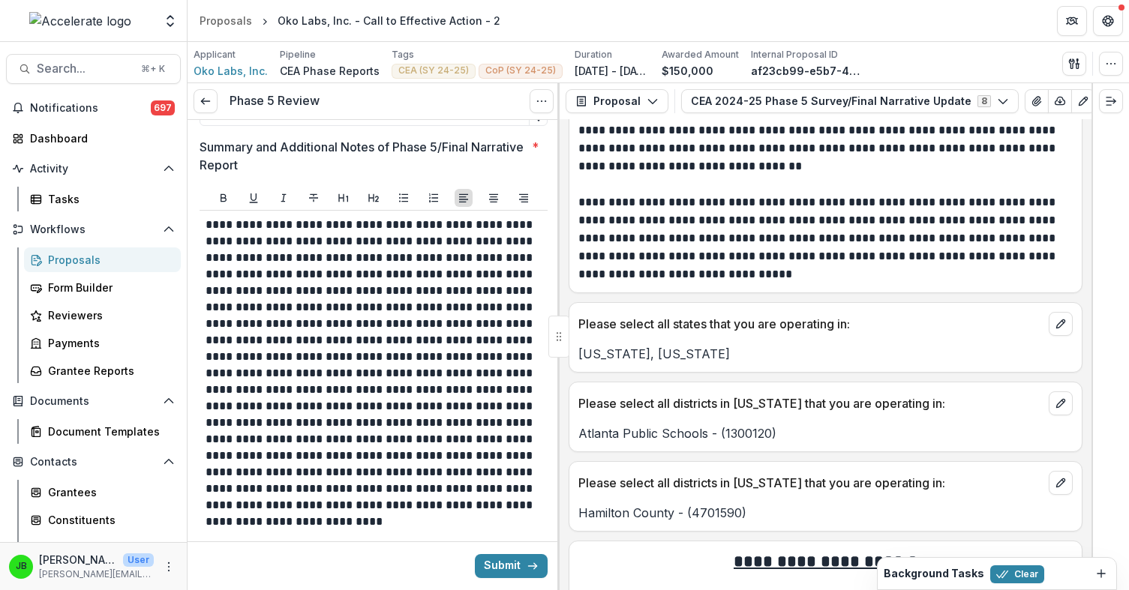
scroll to position [2889, 0]
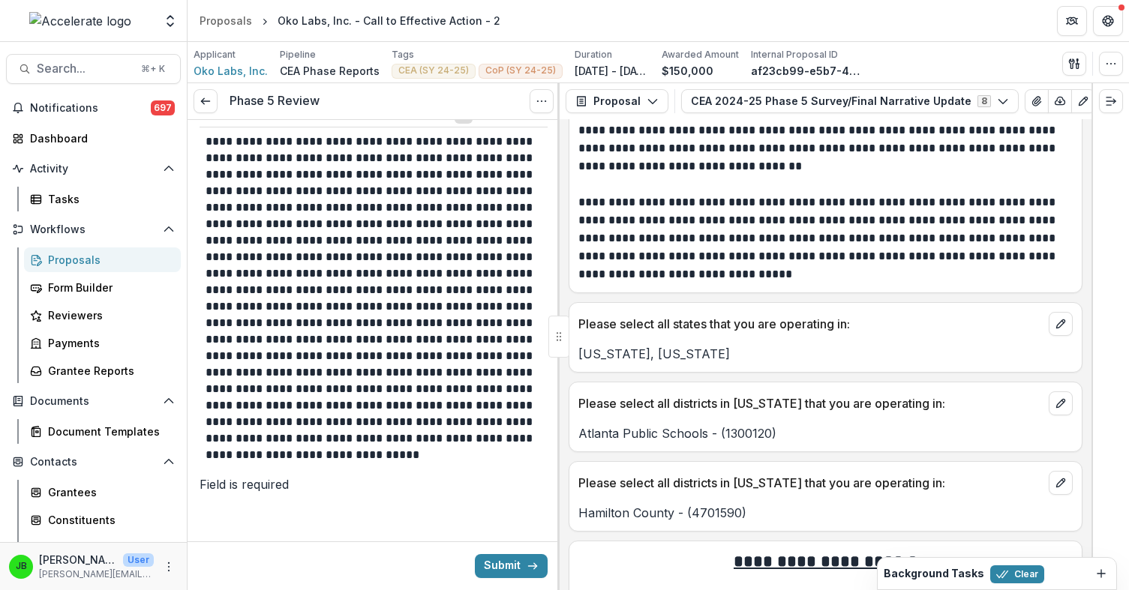
click at [248, 462] on p at bounding box center [370, 298] width 330 height 330
click at [348, 463] on p at bounding box center [370, 298] width 330 height 330
click at [317, 462] on p at bounding box center [370, 306] width 330 height 346
click at [306, 479] on p at bounding box center [370, 306] width 330 height 346
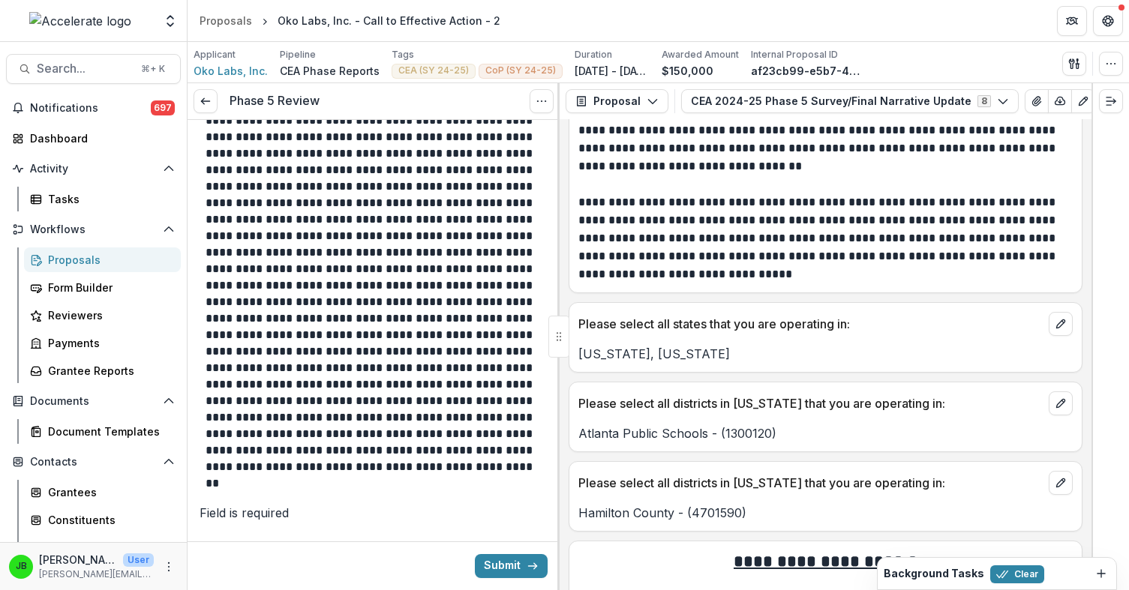
click at [454, 492] on p at bounding box center [370, 277] width 330 height 429
click at [437, 492] on p at bounding box center [370, 277] width 330 height 429
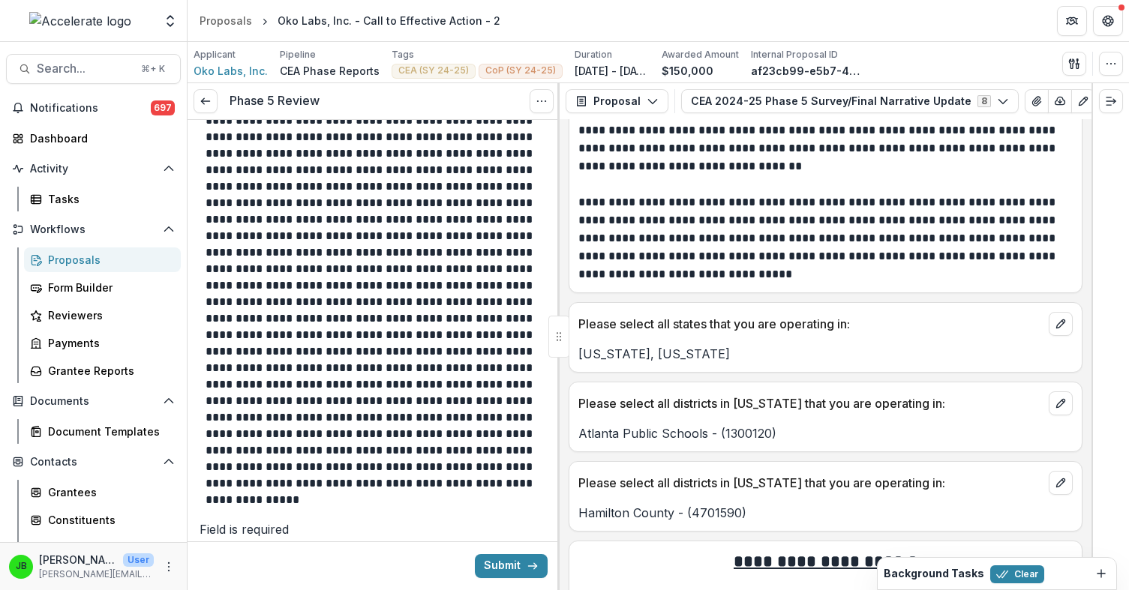
click at [478, 508] on p at bounding box center [370, 285] width 330 height 445
click at [488, 508] on p at bounding box center [370, 285] width 330 height 445
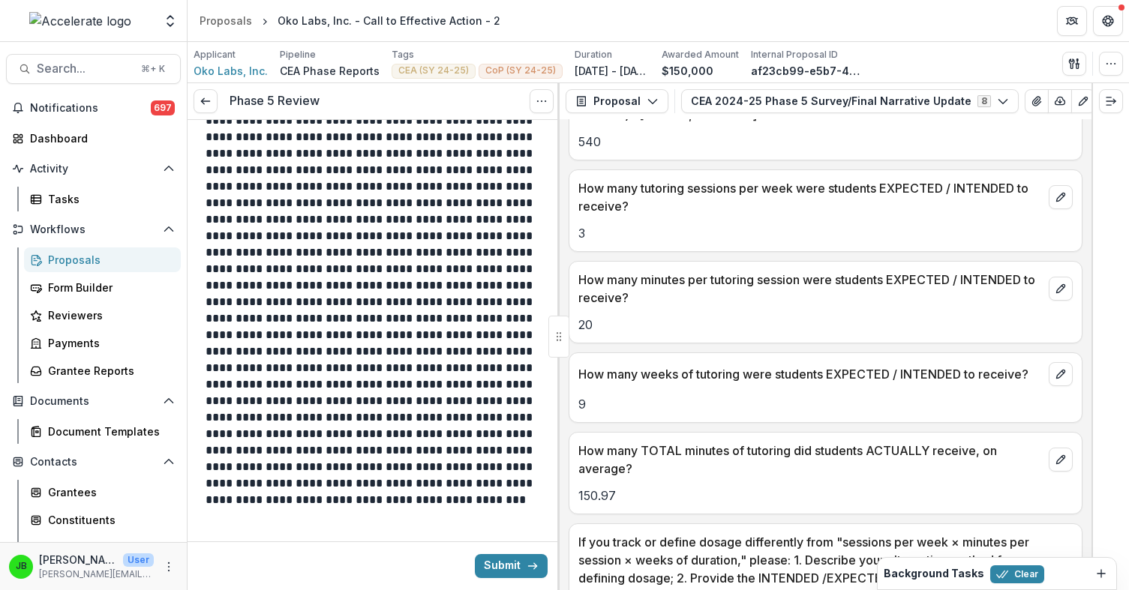
scroll to position [3042, 0]
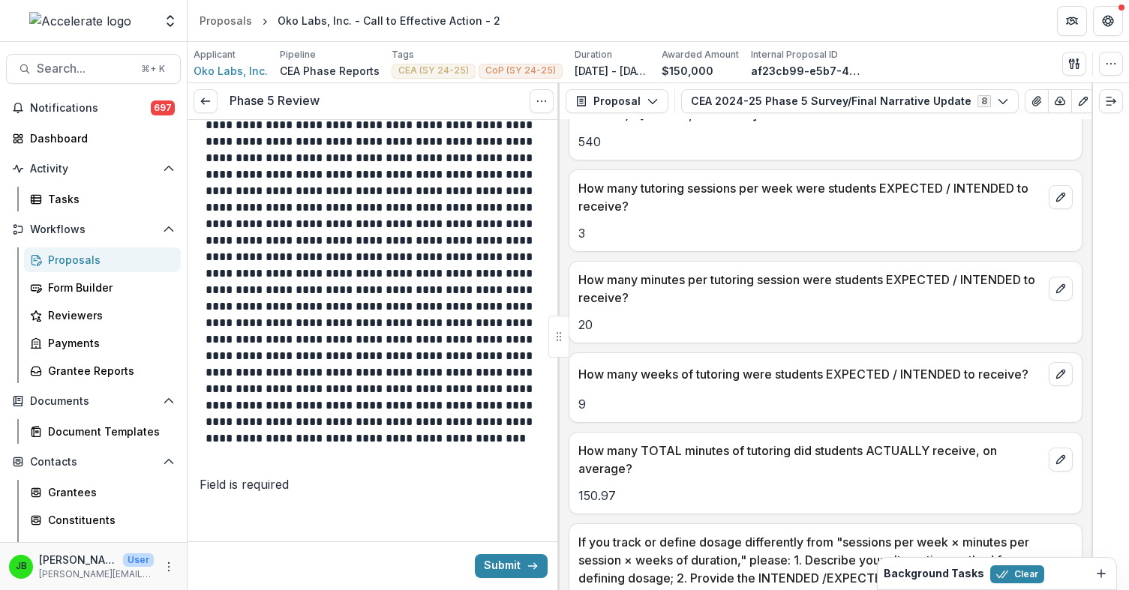
click at [427, 457] on p at bounding box center [370, 232] width 330 height 462
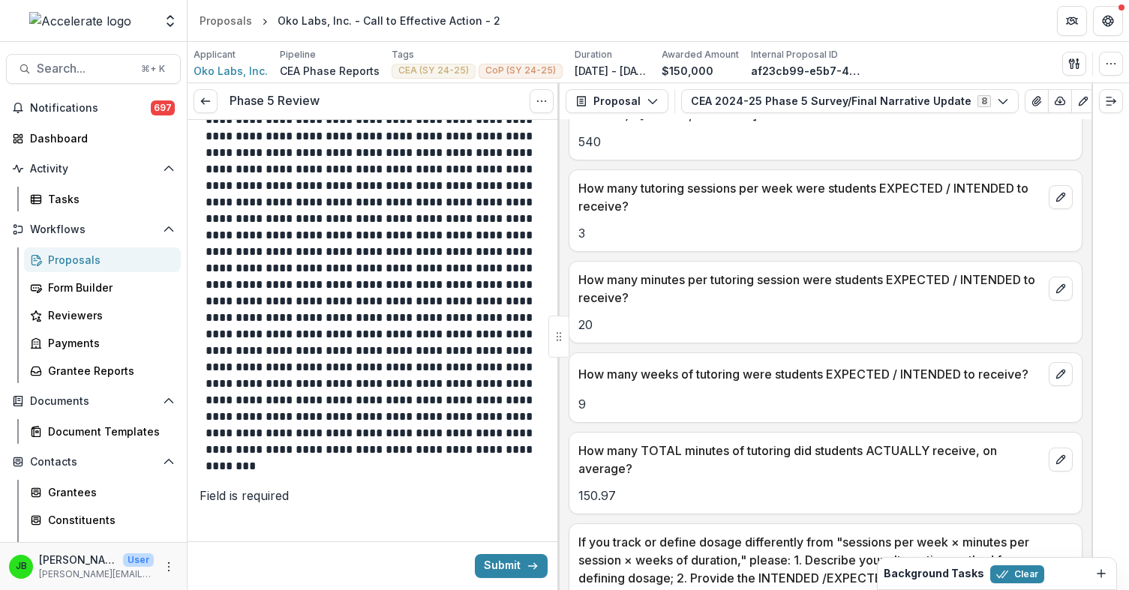
click at [474, 424] on p at bounding box center [370, 227] width 330 height 495
click at [236, 472] on p at bounding box center [370, 227] width 330 height 495
click at [517, 481] on p at bounding box center [370, 235] width 330 height 511
click at [517, 475] on p at bounding box center [370, 235] width 330 height 511
click at [509, 491] on p at bounding box center [370, 235] width 330 height 511
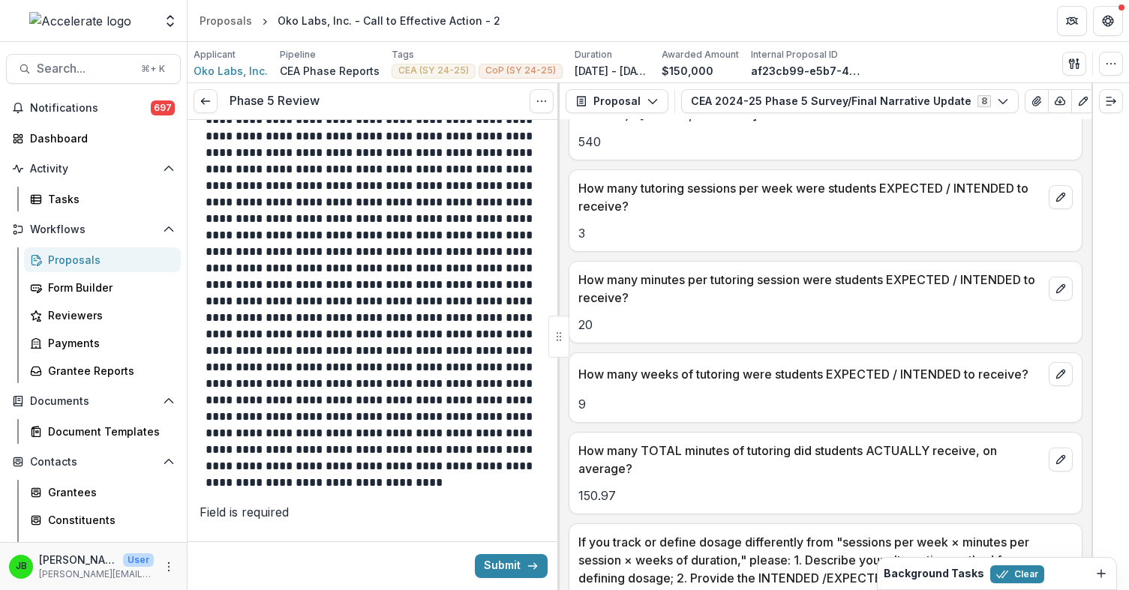
click at [493, 491] on p at bounding box center [370, 235] width 330 height 511
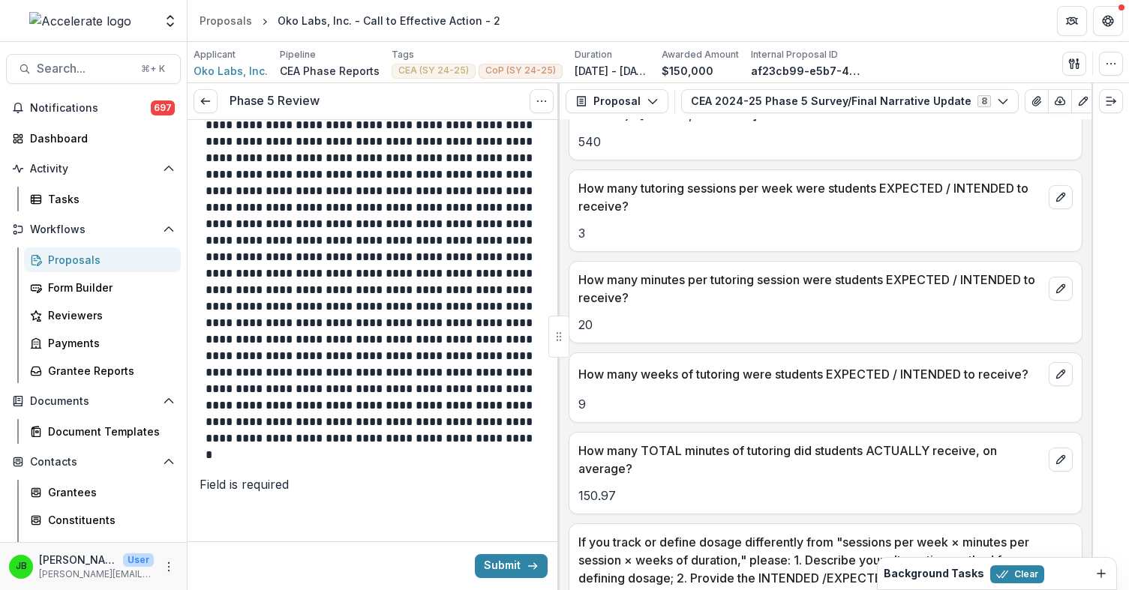
scroll to position [3124, 0]
click at [445, 444] on p at bounding box center [370, 191] width 330 height 544
click at [528, 438] on p at bounding box center [370, 191] width 330 height 544
click at [506, 453] on p at bounding box center [370, 191] width 330 height 544
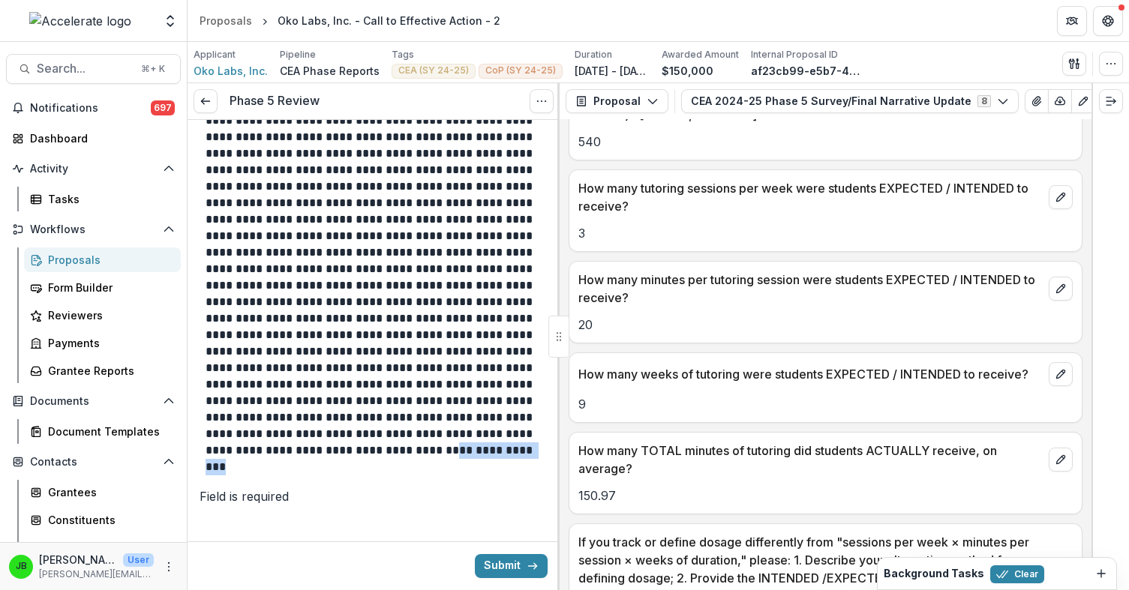
drag, startPoint x: 470, startPoint y: 488, endPoint x: 469, endPoint y: 477, distance: 11.3
click at [469, 475] on p at bounding box center [370, 186] width 330 height 577
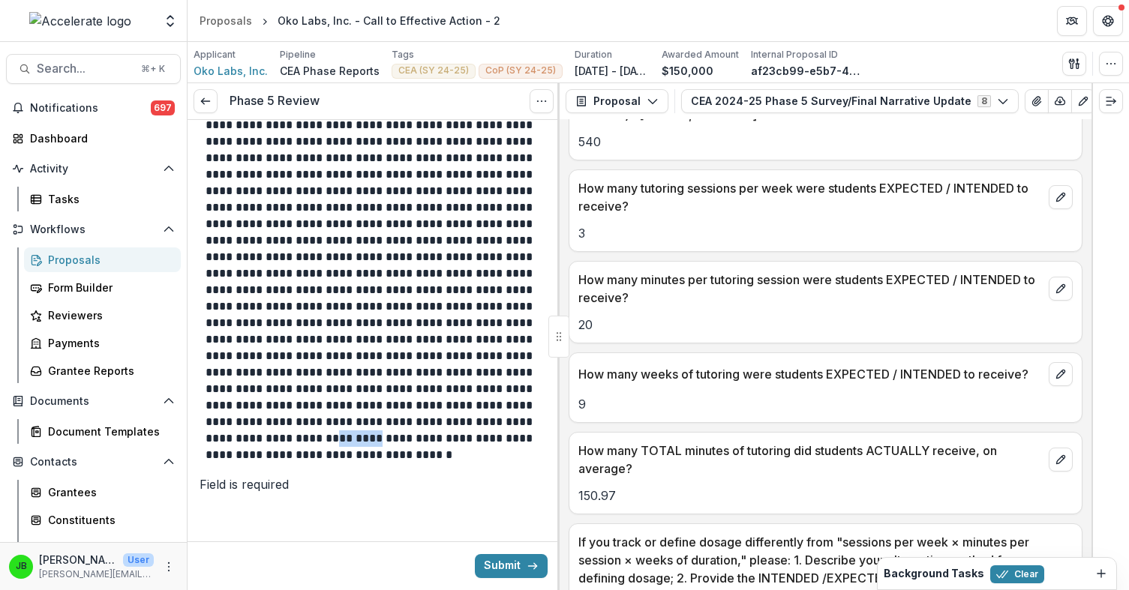
drag, startPoint x: 428, startPoint y: 460, endPoint x: 395, endPoint y: 460, distance: 33.0
click at [395, 460] on p at bounding box center [370, 183] width 330 height 561
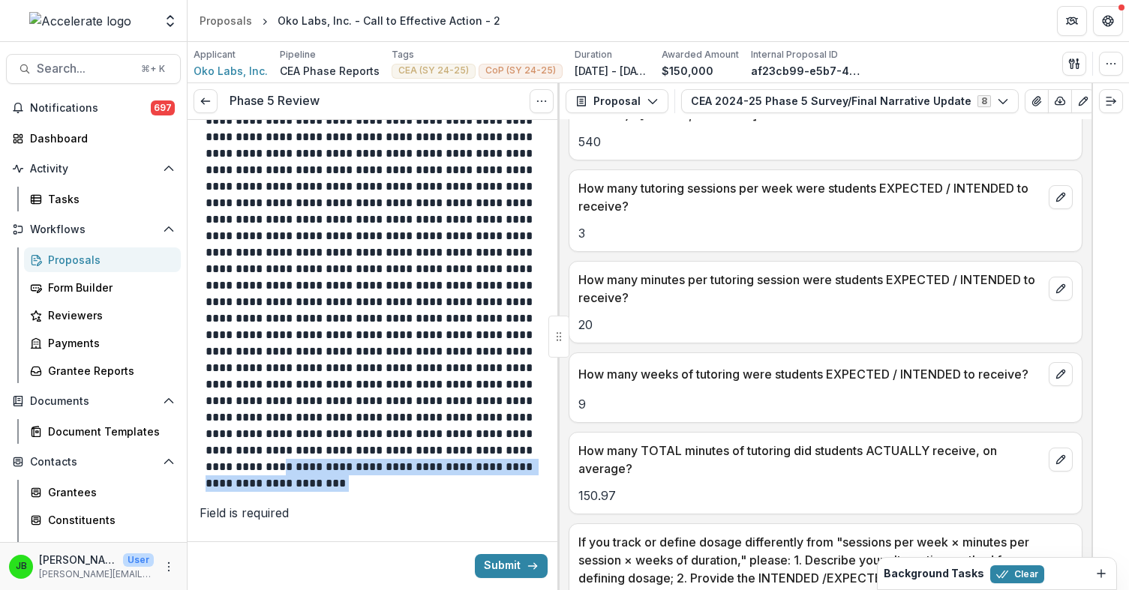
drag, startPoint x: 497, startPoint y: 505, endPoint x: 370, endPoint y: 495, distance: 127.9
click at [370, 492] on p at bounding box center [370, 195] width 330 height 594
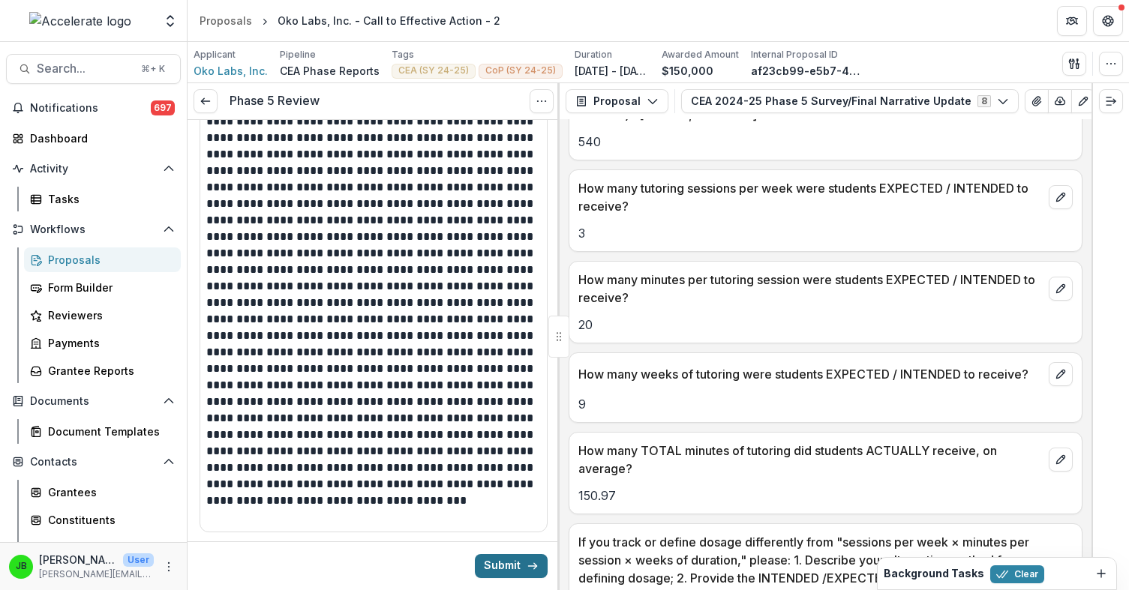
click at [489, 558] on button "Submit" at bounding box center [511, 566] width 73 height 24
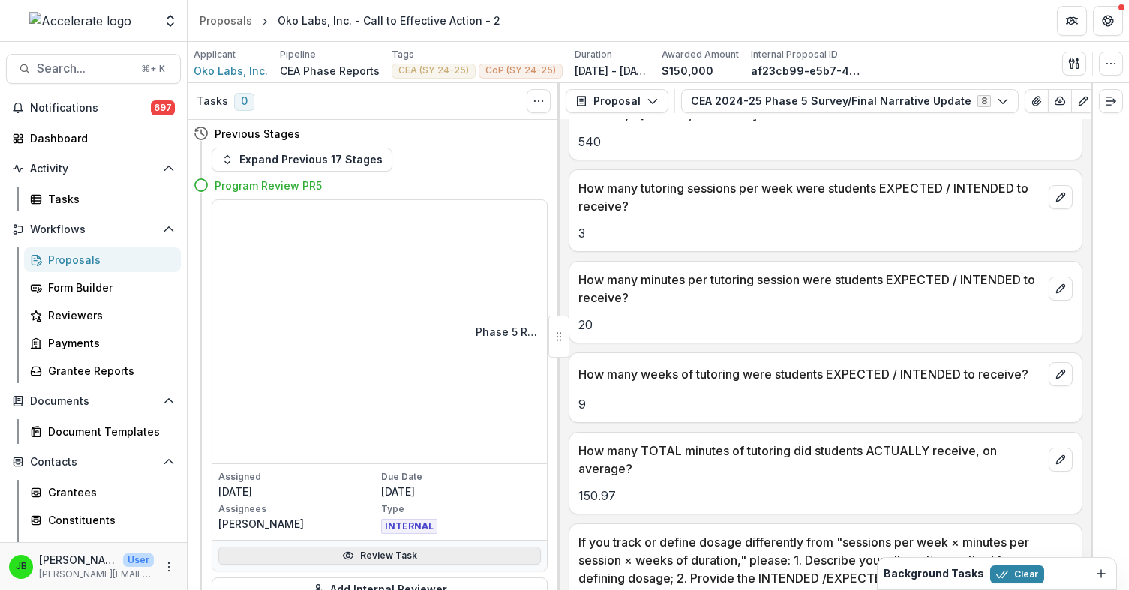
click at [468, 547] on link "Review Task" at bounding box center [379, 556] width 322 height 18
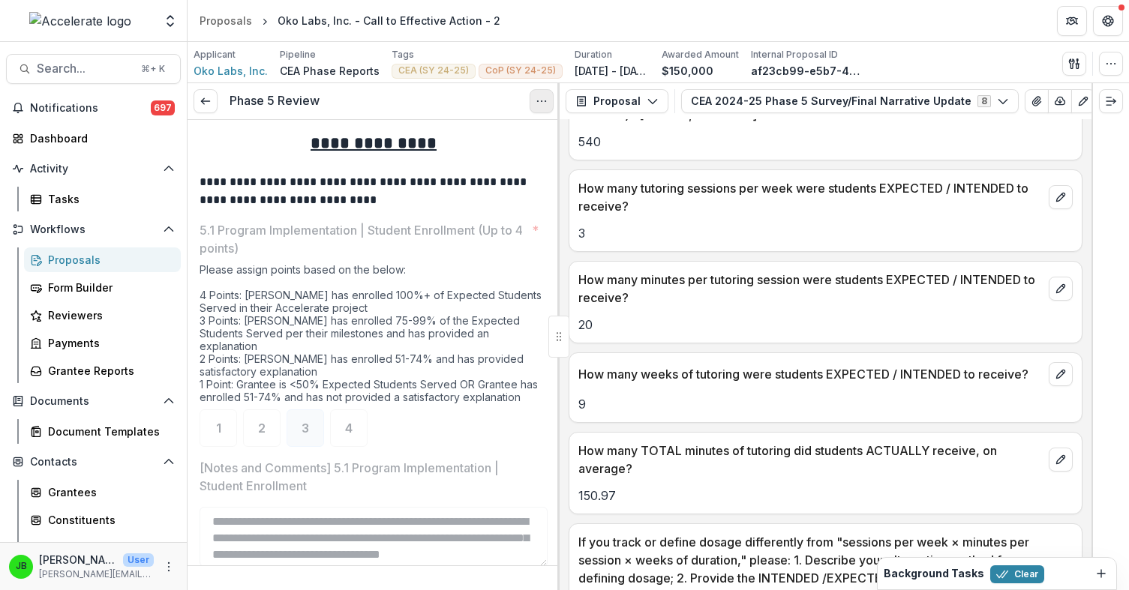
click at [538, 107] on button "Options" at bounding box center [541, 101] width 24 height 24
click at [514, 137] on link "View task" at bounding box center [469, 135] width 160 height 25
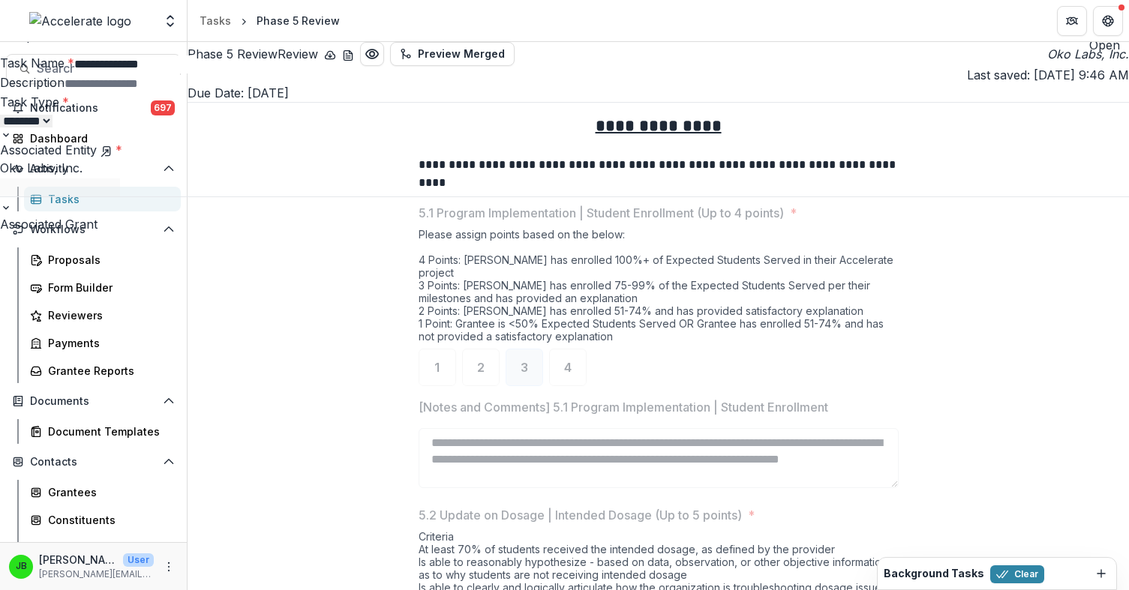
click at [367, 589] on div "**********" at bounding box center [564, 590] width 1129 height 0
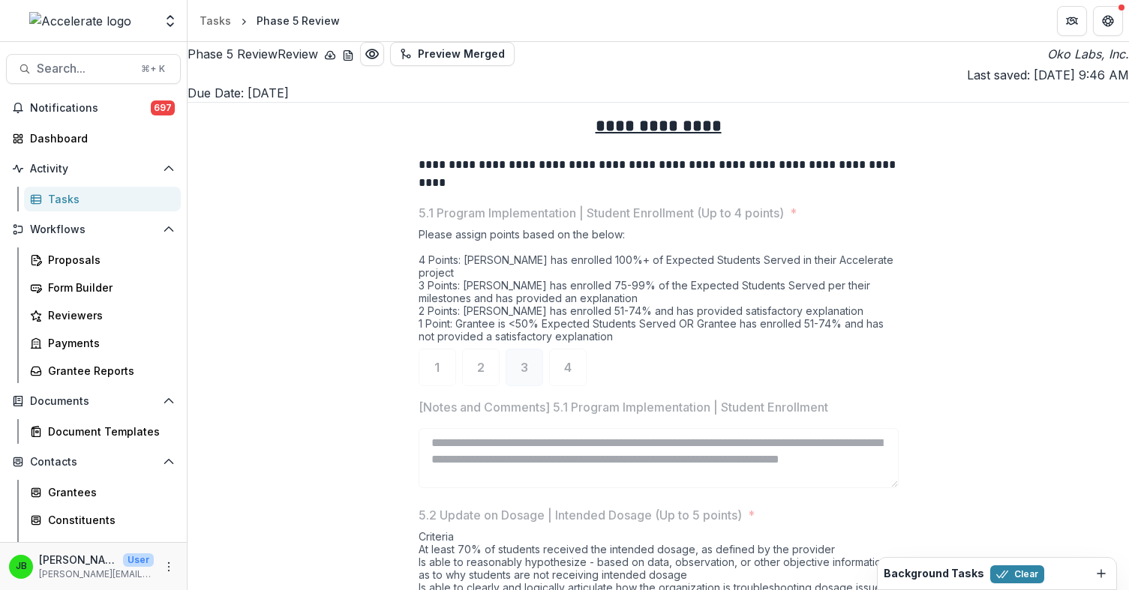
click at [336, 61] on icon "download-button" at bounding box center [330, 55] width 12 height 12
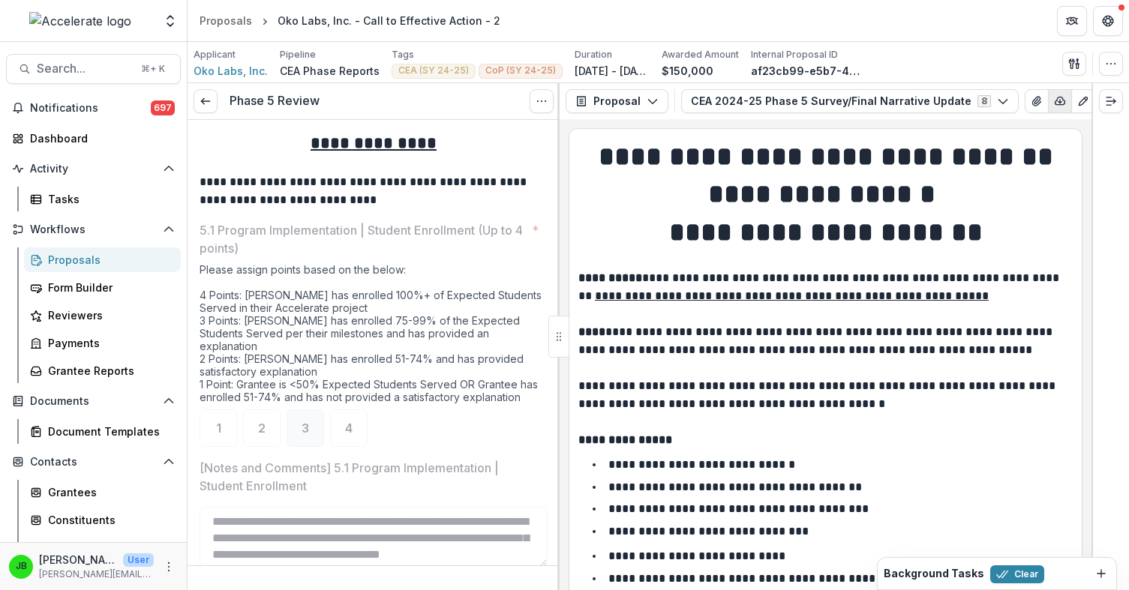
click at [1054, 103] on icon "button" at bounding box center [1060, 101] width 12 height 12
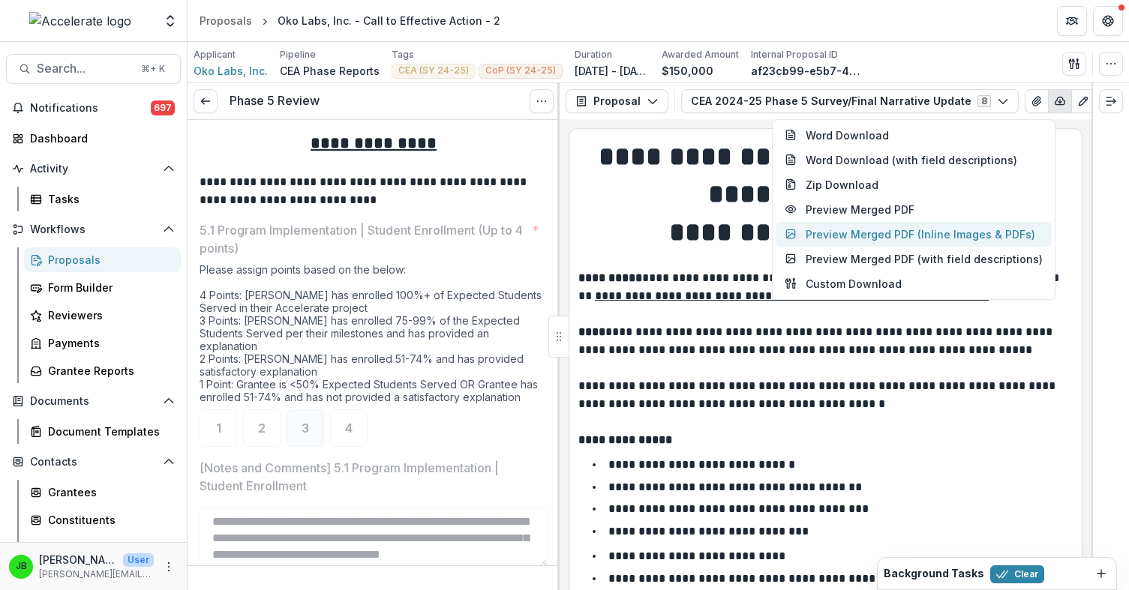
click at [937, 223] on button "Preview Merged PDF (Inline Images & PDFs)" at bounding box center [913, 234] width 276 height 25
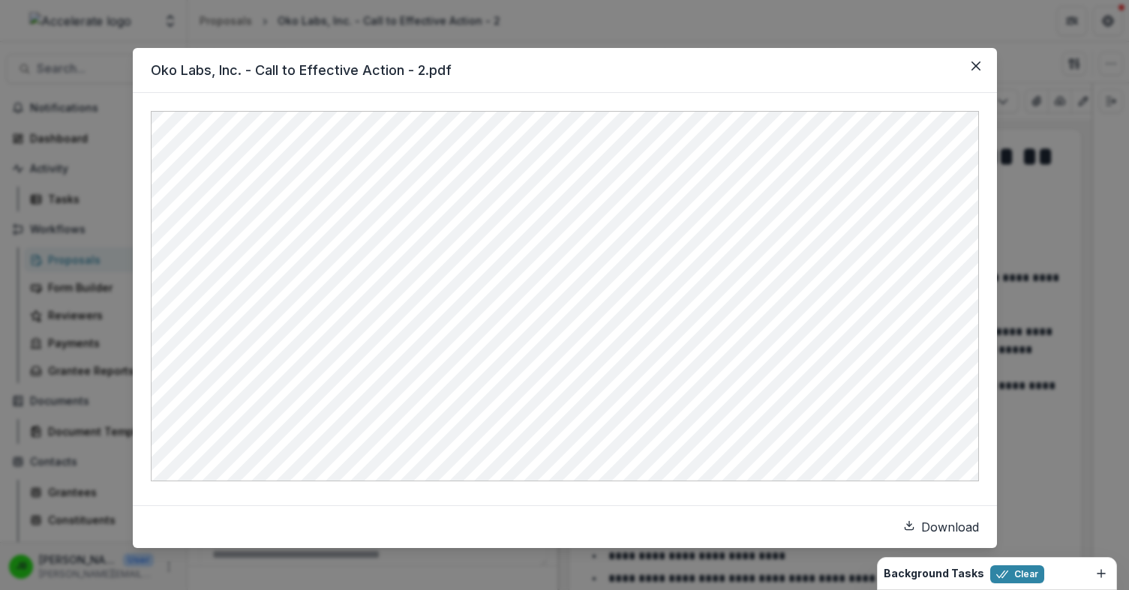
click at [903, 523] on link "Download" at bounding box center [941, 527] width 76 height 18
click at [974, 66] on icon "Close" at bounding box center [974, 65] width 9 height 9
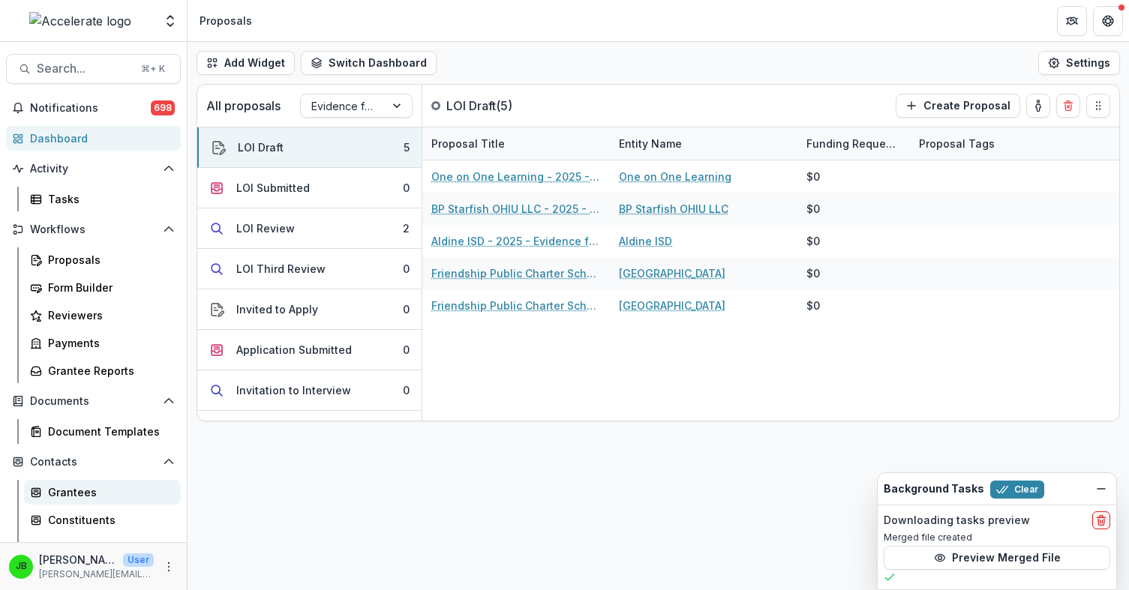
click at [63, 503] on link "Grantees" at bounding box center [102, 492] width 157 height 25
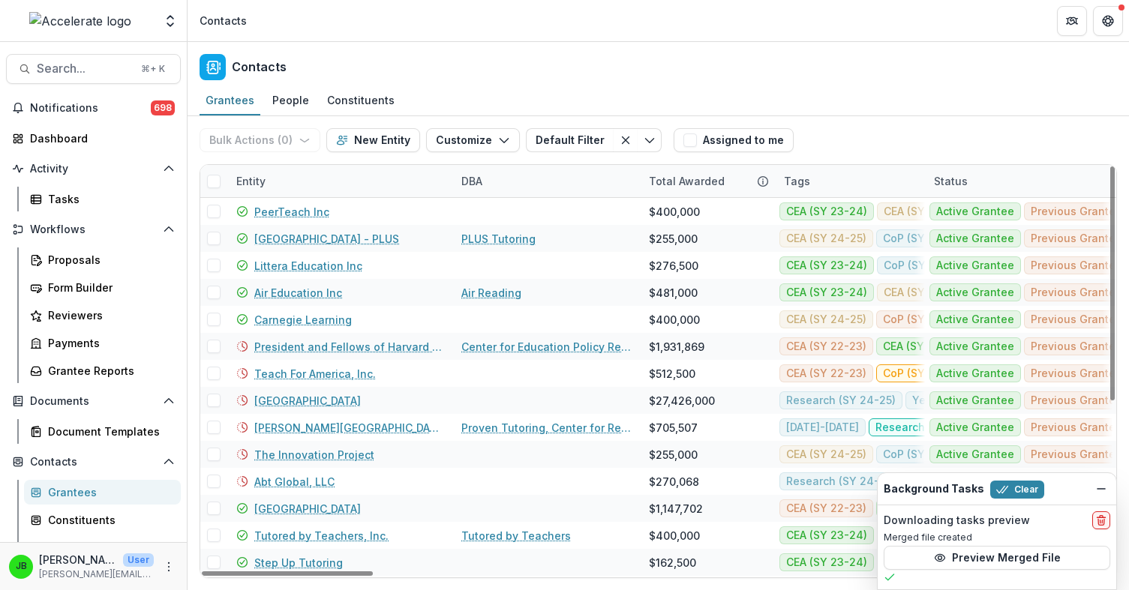
click at [256, 181] on div "Entity" at bounding box center [250, 181] width 47 height 16
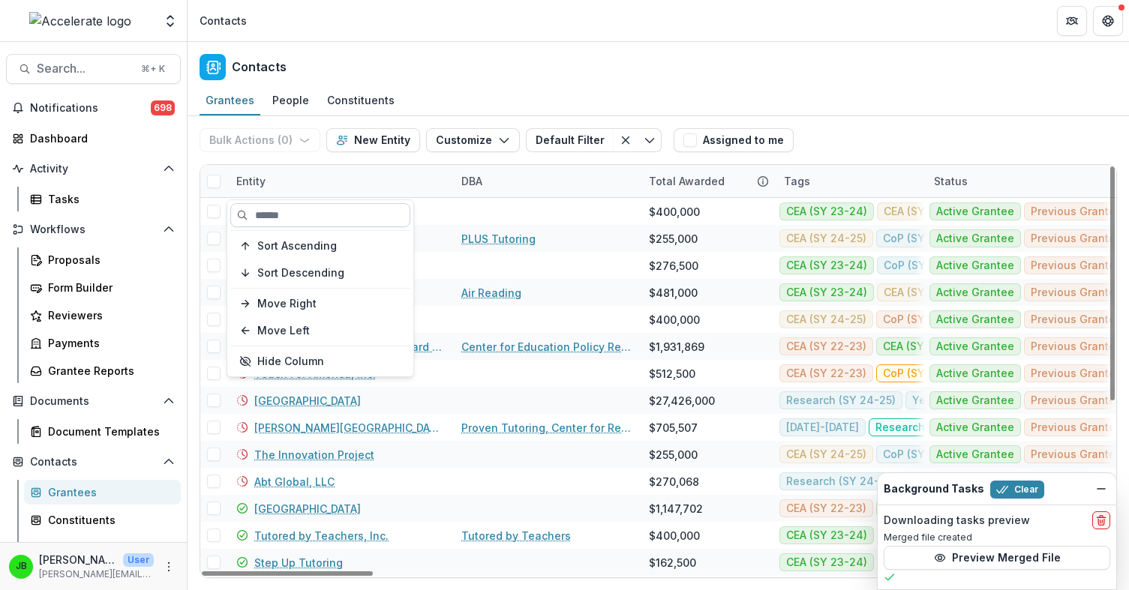
click at [274, 210] on input at bounding box center [320, 215] width 180 height 24
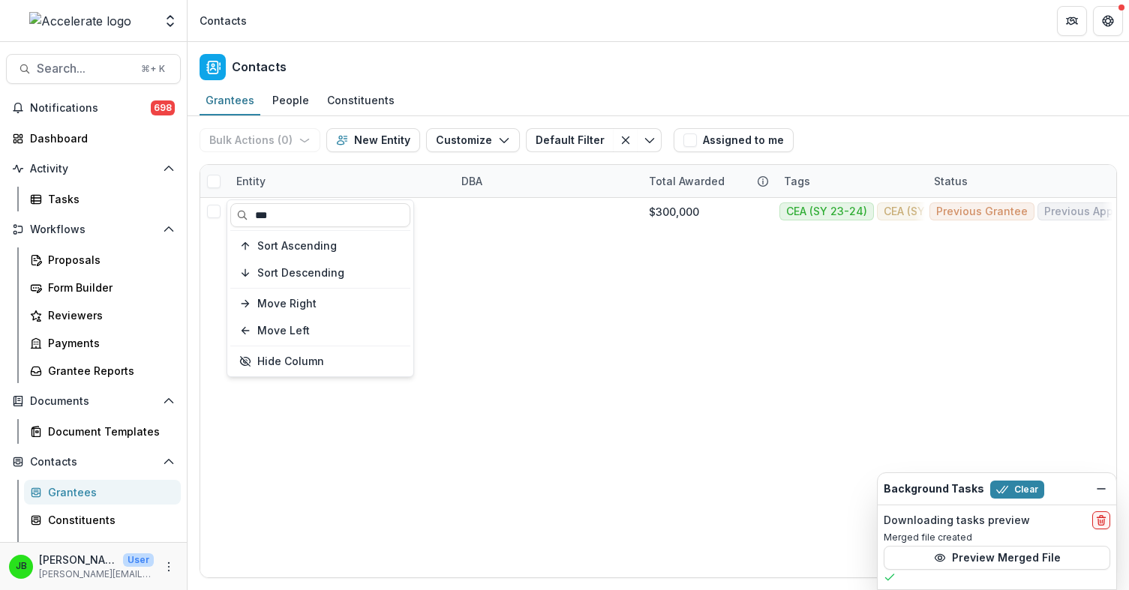
type input "***"
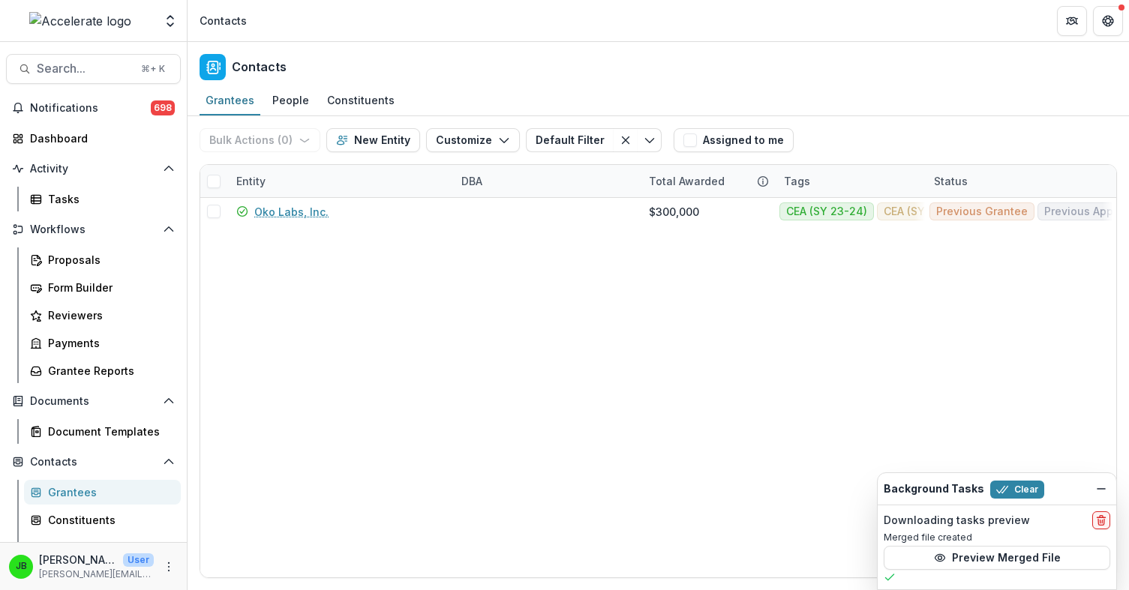
click at [534, 73] on div "Contacts" at bounding box center [657, 64] width 941 height 44
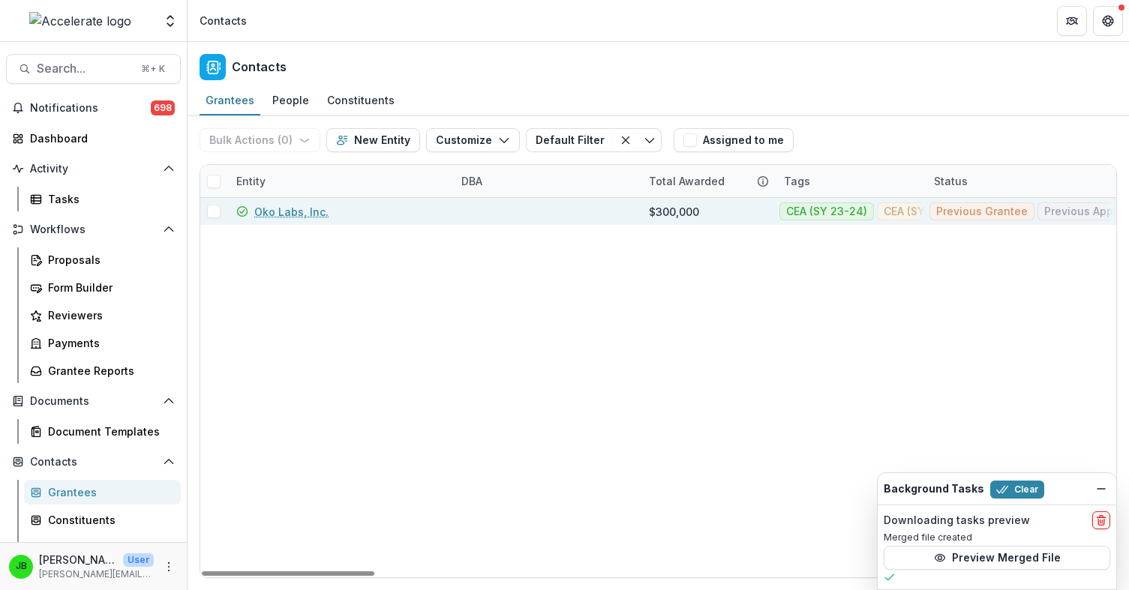
click at [317, 214] on link "Oko Labs, Inc." at bounding box center [291, 212] width 74 height 16
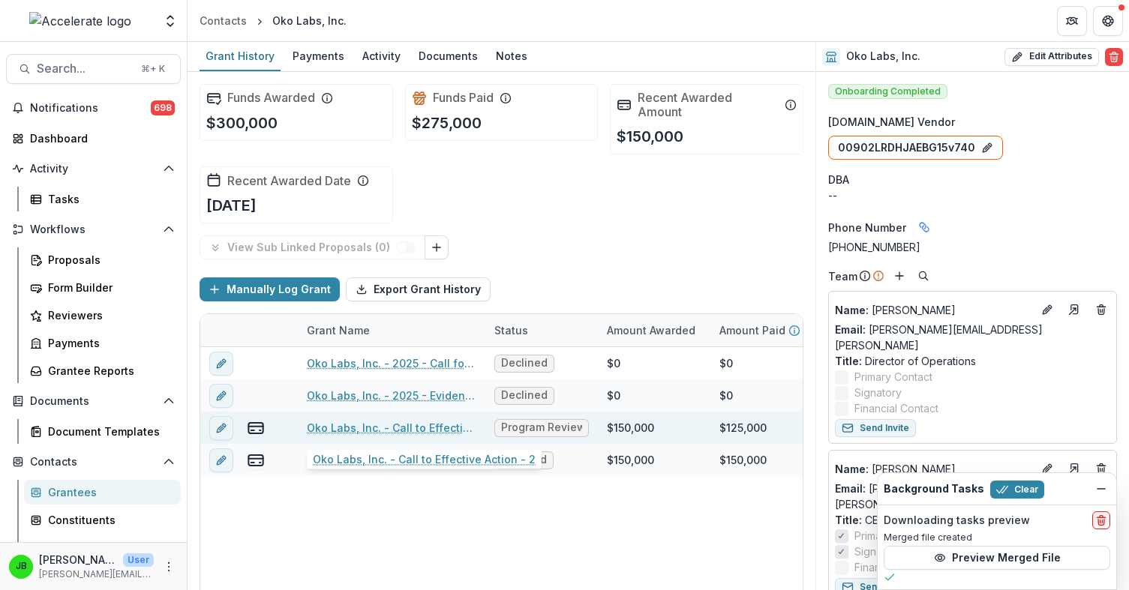
click at [400, 430] on link "Oko Labs, Inc. - Call to Effective Action - 2" at bounding box center [391, 428] width 169 height 16
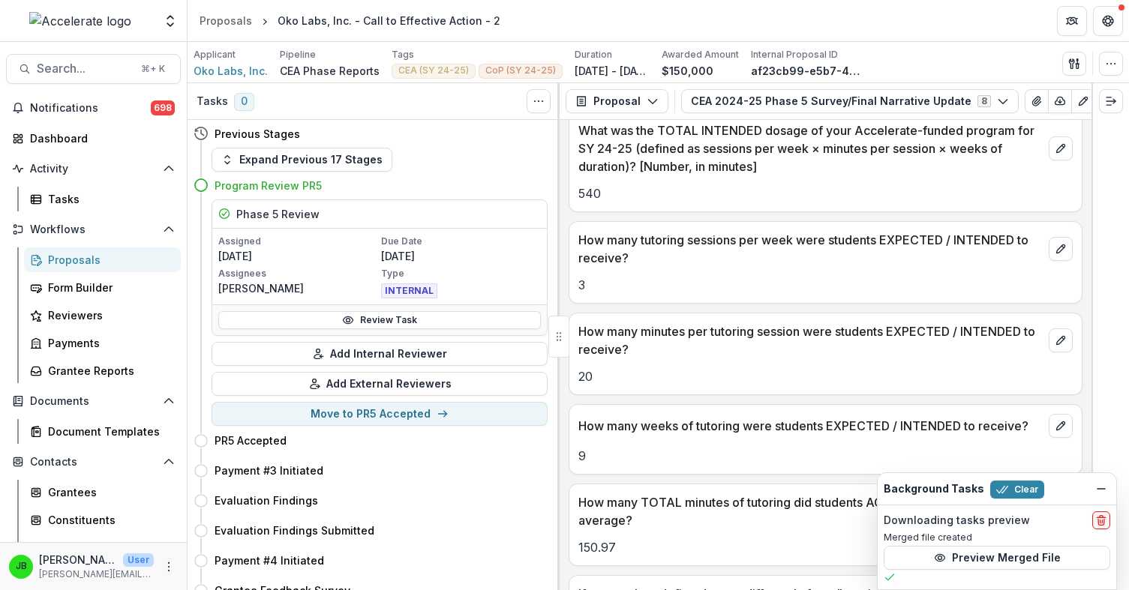
scroll to position [2076, 0]
